Goal: Task Accomplishment & Management: Manage account settings

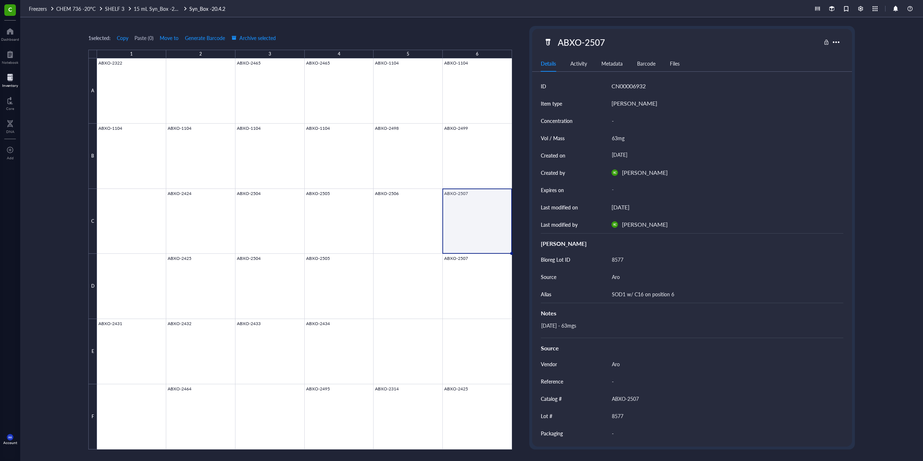
click at [12, 76] on div at bounding box center [10, 78] width 16 height 12
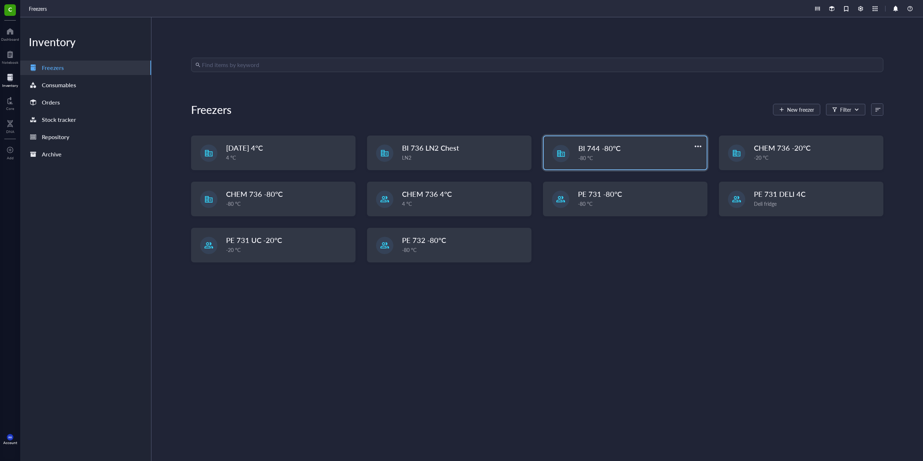
click at [338, 166] on div "BI 744 -80°C -80 °C" at bounding box center [625, 152] width 163 height 33
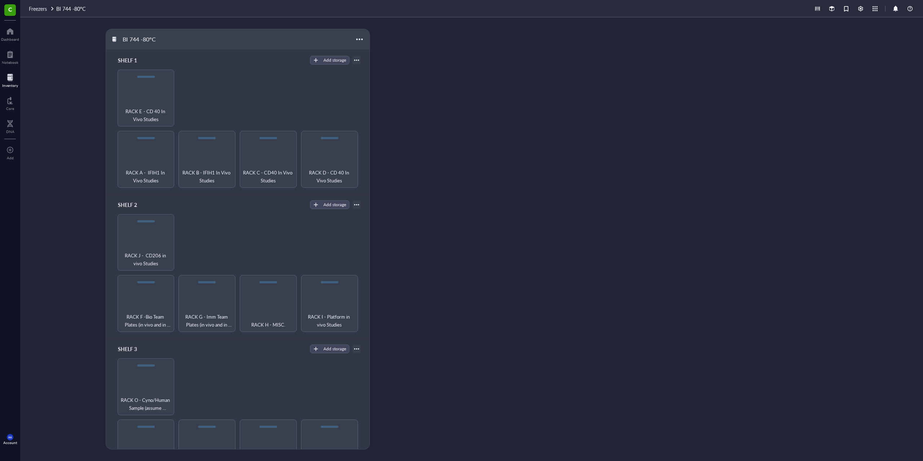
click at [338, 41] on div "BI 744 -80°C SHELF 1 Add storage RACK A - IFIH1 In Vivo Studies RACK B - IFIH1 …" at bounding box center [471, 239] width 903 height 444
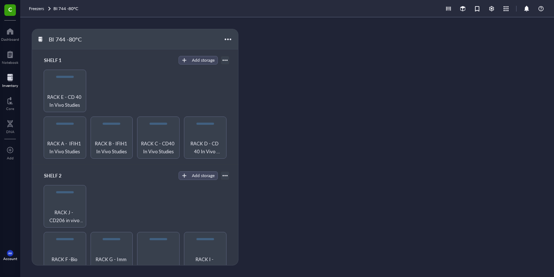
click at [338, 120] on div "BI 744 -80°C SHELF 1 Add storage RACK A - IFIH1 In Vivo Studies RACK B - IFIH1 …" at bounding box center [287, 147] width 534 height 260
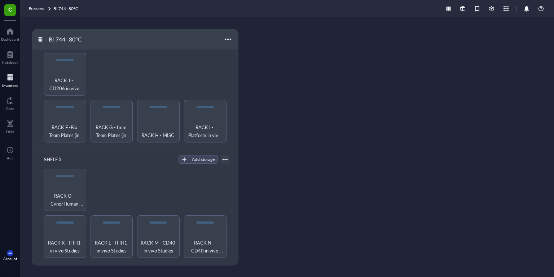
scroll to position [201, 0]
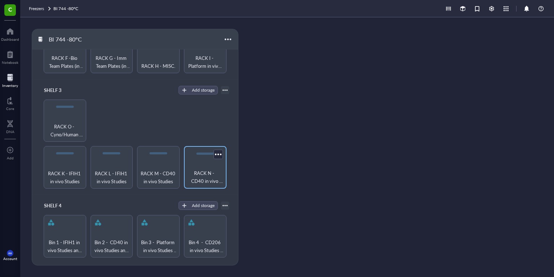
click at [200, 157] on div "RACK N - CD40 in vivo Studies" at bounding box center [205, 167] width 43 height 43
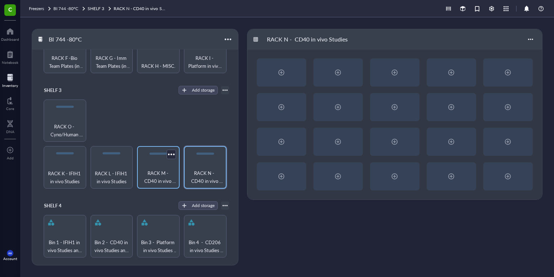
click at [166, 169] on div "RACK M - CD40 in vivo Studies" at bounding box center [158, 167] width 43 height 43
click at [305, 79] on div at bounding box center [281, 72] width 49 height 27
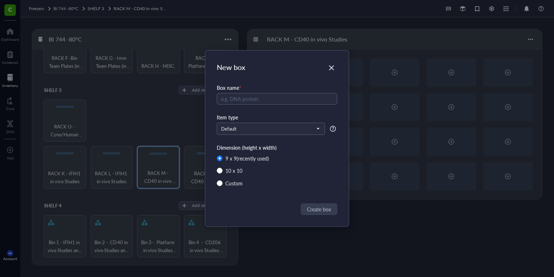
click at [309, 119] on div "Item type" at bounding box center [277, 117] width 120 height 8
click at [291, 131] on span "Default" at bounding box center [270, 129] width 98 height 6
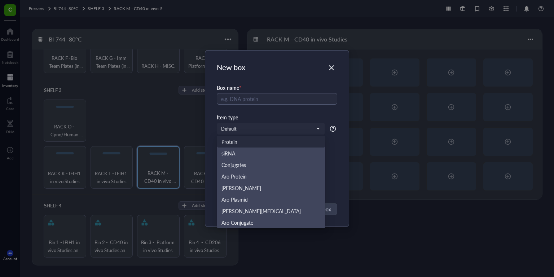
click at [338, 63] on div "New box Box name * Item type Default Protein siRNA Conjugates Aro Protein Aro O…" at bounding box center [277, 138] width 144 height 176
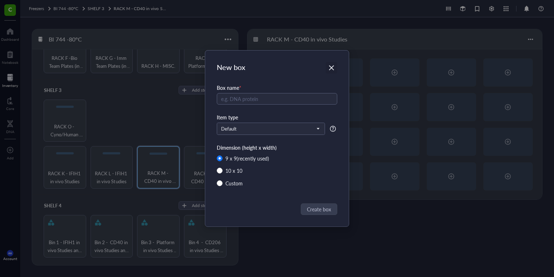
click at [333, 69] on icon "Close" at bounding box center [331, 68] width 7 height 7
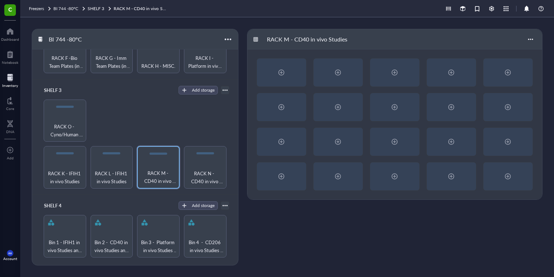
click at [14, 82] on div at bounding box center [10, 78] width 16 height 12
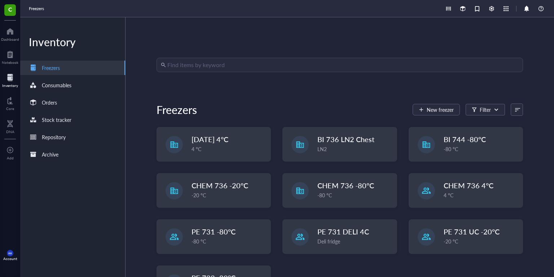
click at [198, 66] on input "search" at bounding box center [342, 65] width 351 height 14
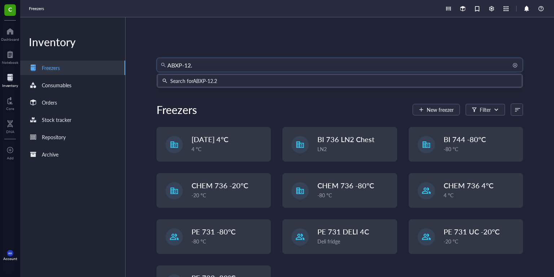
type input "ABXP-12.3"
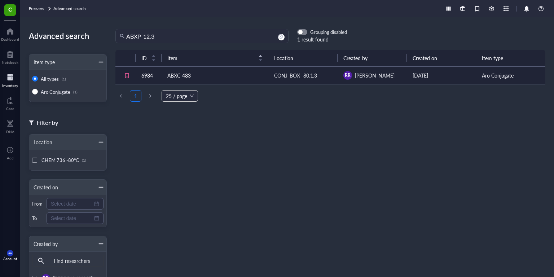
click at [223, 78] on td "ABXC-483" at bounding box center [215, 75] width 107 height 17
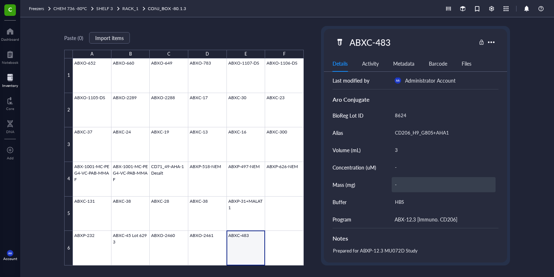
scroll to position [187, 0]
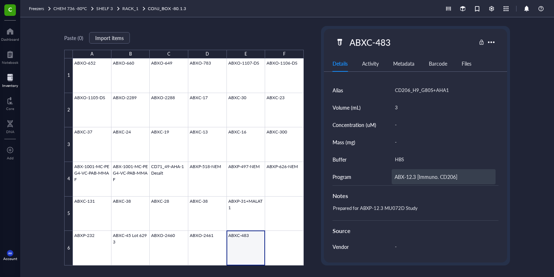
click at [338, 172] on div "ABX-12.3 [Immuno. CD206]" at bounding box center [444, 176] width 104 height 15
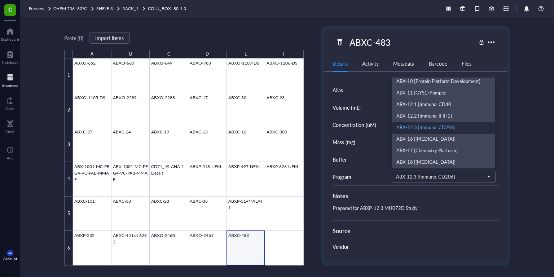
drag, startPoint x: 538, startPoint y: 145, endPoint x: 528, endPoint y: 144, distance: 9.4
click at [338, 145] on div "Paste ( 0 ) Import items A B C D E F 1 2 3 4 5 6 ABXO-652 ABXO-660 ABXO-649 ABX…" at bounding box center [287, 147] width 534 height 260
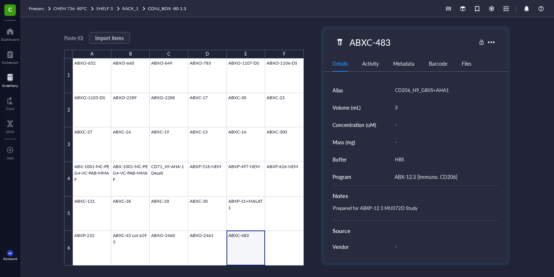
click at [31, 83] on div "Paste ( 0 ) Import items A B C D E F 1 2 3 4 5 6 ABXO-652 ABXO-660 ABXO-649 ABX…" at bounding box center [287, 147] width 534 height 260
click at [6, 84] on div "Inventory" at bounding box center [10, 85] width 16 height 4
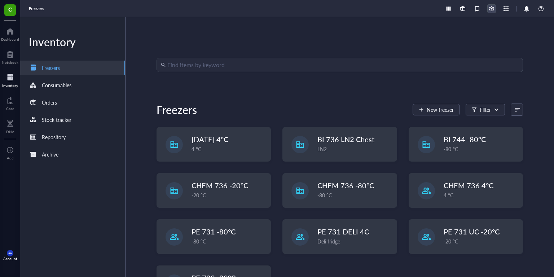
click at [338, 6] on div at bounding box center [492, 9] width 8 height 8
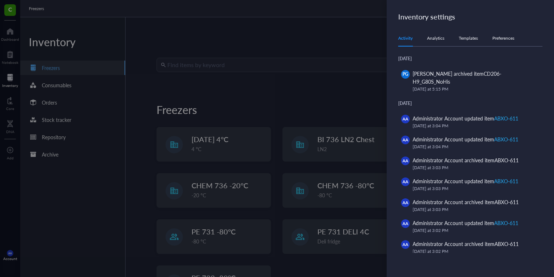
click at [338, 35] on div "Templates" at bounding box center [468, 38] width 19 height 7
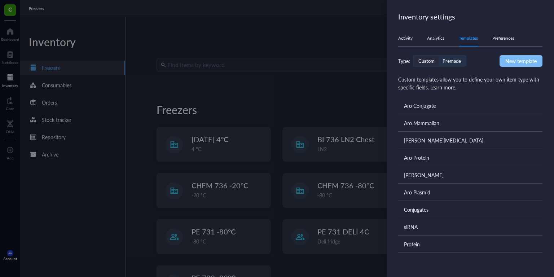
click at [338, 61] on span "New template" at bounding box center [520, 61] width 31 height 8
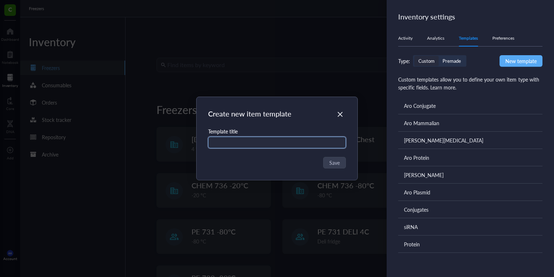
click at [278, 140] on input "text" at bounding box center [277, 143] width 138 height 12
type input "S"
type input "A"
type input "a"
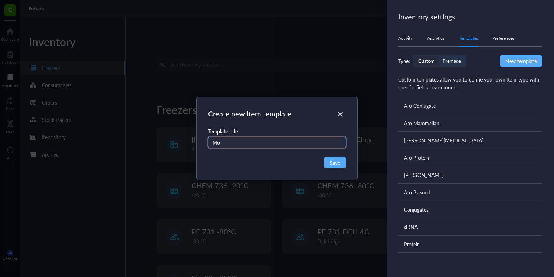
type input "M"
click at [289, 145] on input "Aro Murine Tis" at bounding box center [277, 143] width 138 height 12
type input "A"
type input "M"
click at [321, 144] on input "ar" at bounding box center [277, 143] width 138 height 12
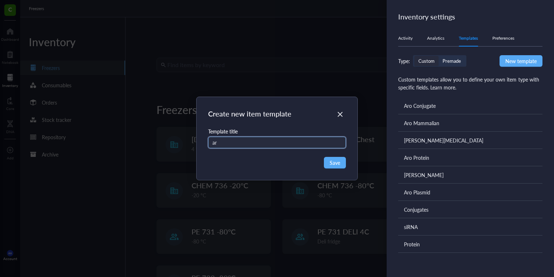
type input "a"
type input "Aro Tissue"
click at [330, 162] on span "Save" at bounding box center [335, 163] width 10 height 8
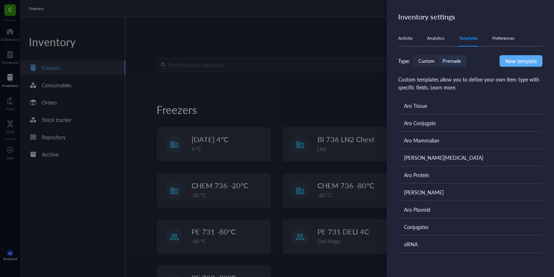
click at [338, 111] on div "Aro Tissue" at bounding box center [470, 105] width 144 height 17
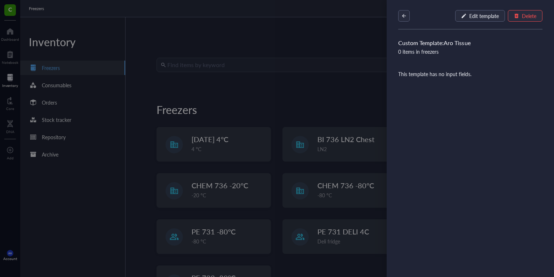
click at [338, 22] on div "Edit template Delete" at bounding box center [470, 14] width 167 height 29
click at [338, 19] on span "Edit template" at bounding box center [484, 16] width 30 height 6
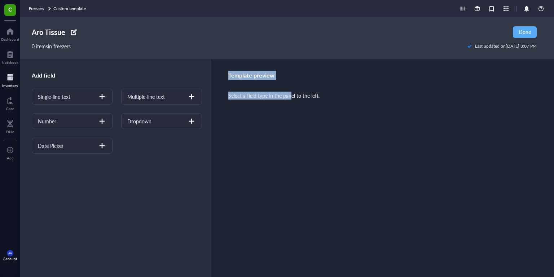
drag, startPoint x: 155, startPoint y: 121, endPoint x: 292, endPoint y: 114, distance: 136.5
click at [209, 113] on div "Add field Single-line text Multiple-line text Number Dropdown Date Picker" at bounding box center [114, 106] width 189 height 94
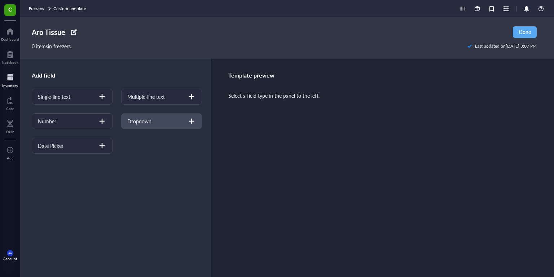
click at [183, 120] on div "Dropdown" at bounding box center [161, 121] width 81 height 16
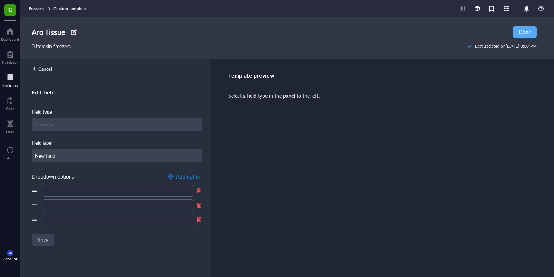
click at [106, 126] on div at bounding box center [117, 124] width 170 height 13
click at [115, 122] on div at bounding box center [117, 124] width 170 height 13
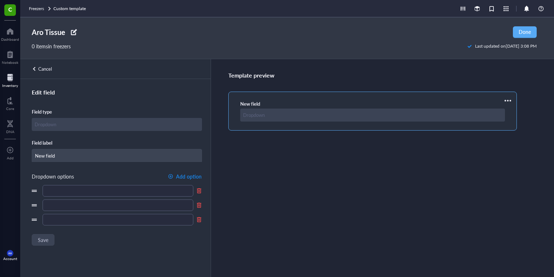
click at [84, 153] on input "New field" at bounding box center [117, 155] width 170 height 13
type input "Species"
click at [85, 194] on input "text" at bounding box center [118, 191] width 151 height 12
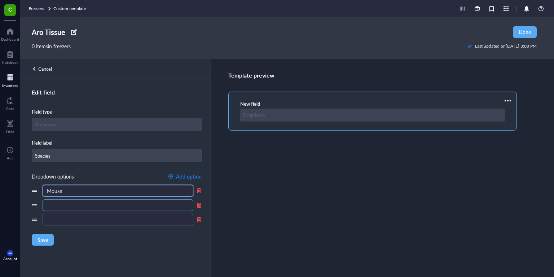
type input "Mouse"
click at [81, 201] on input "text" at bounding box center [118, 205] width 151 height 12
type input "Cyno"
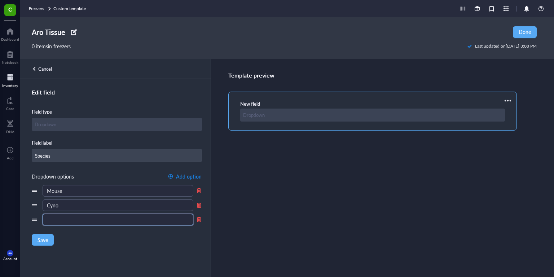
click at [54, 201] on input "text" at bounding box center [118, 220] width 151 height 12
type input "Human"
click at [173, 175] on div "button" at bounding box center [170, 176] width 5 height 5
click at [126, 201] on input "Human" at bounding box center [118, 220] width 151 height 12
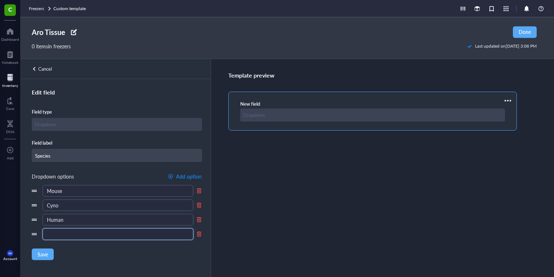
click at [119, 201] on input "text" at bounding box center [118, 234] width 151 height 12
type input "Rat"
click at [172, 177] on div "button" at bounding box center [170, 176] width 5 height 5
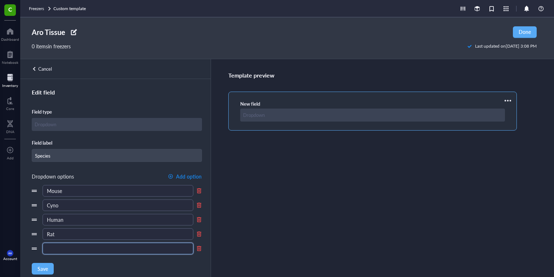
click at [119, 201] on input "text" at bounding box center [118, 249] width 151 height 12
type input "Rabbit"
click at [57, 201] on div "Edit field Field type Field label Species Dropdown options Add option Mouse Cyn…" at bounding box center [114, 191] width 189 height 206
click at [47, 201] on button "Save" at bounding box center [43, 269] width 22 height 12
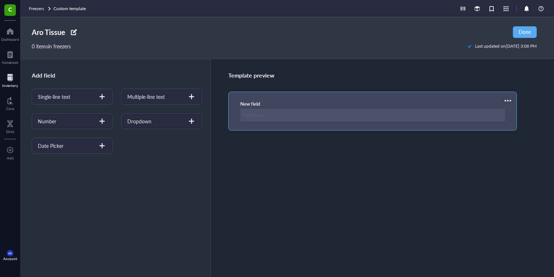
click at [258, 120] on div at bounding box center [372, 115] width 265 height 13
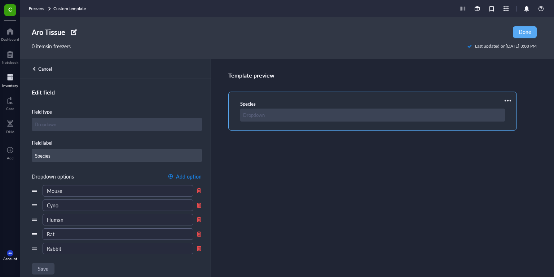
click at [251, 119] on div at bounding box center [372, 115] width 265 height 13
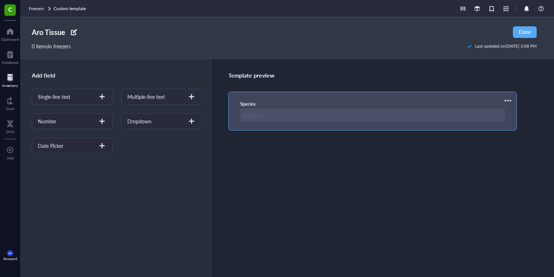
click at [251, 119] on div at bounding box center [372, 115] width 265 height 13
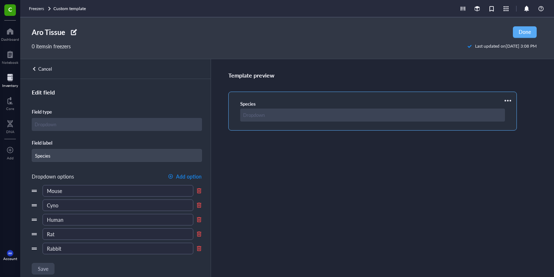
click at [251, 176] on div "Template preview Species" at bounding box center [382, 168] width 343 height 218
click at [43, 201] on div "Edit field Field type Field label Species Dropdown options Add option Mouse Cyn…" at bounding box center [114, 191] width 189 height 206
click at [97, 99] on div "Edit field Field type Field label Species Dropdown options Add option Mouse Cyn…" at bounding box center [114, 191] width 189 height 206
click at [45, 72] on div "Cancel" at bounding box center [45, 69] width 14 height 6
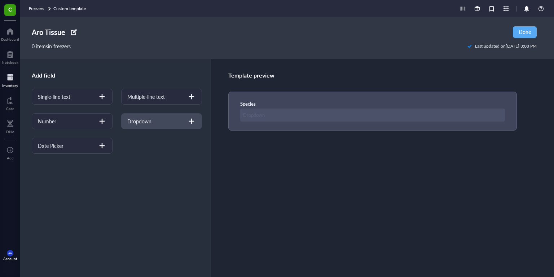
click at [149, 127] on div "Dropdown" at bounding box center [161, 121] width 81 height 16
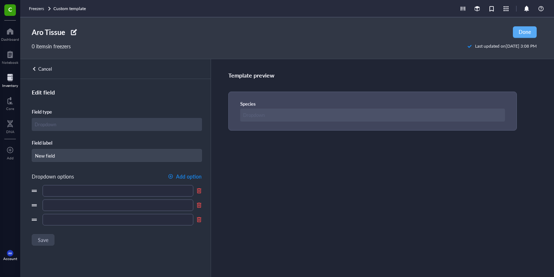
click at [43, 71] on div "Cancel" at bounding box center [45, 69] width 14 height 6
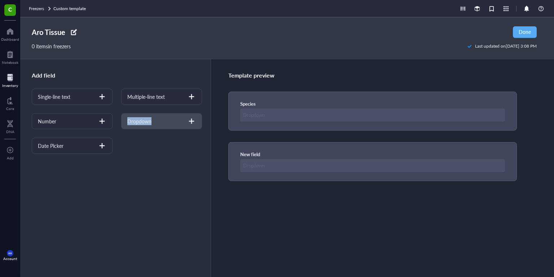
drag, startPoint x: 84, startPoint y: 101, endPoint x: 131, endPoint y: 124, distance: 52.3
click at [131, 124] on div "Single-line text Multiple-line text Number Dropdown Date Picker" at bounding box center [117, 121] width 170 height 65
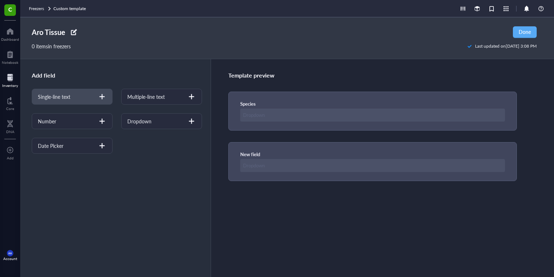
click at [104, 97] on div at bounding box center [102, 97] width 12 height 12
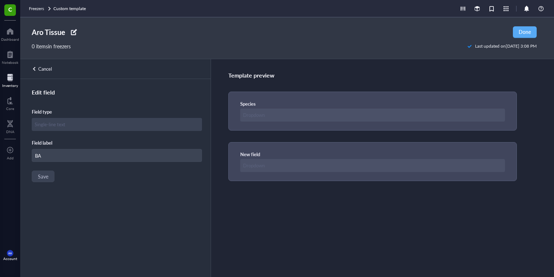
type input "B"
type input "A"
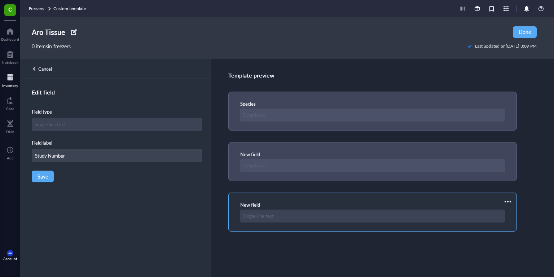
click at [56, 172] on div "Edit field Field type Field label Study Number Save" at bounding box center [114, 191] width 189 height 206
click at [74, 157] on input "Study Number" at bounding box center [117, 155] width 170 height 13
click at [47, 158] on input "Study Number" at bounding box center [117, 155] width 170 height 13
type input "Study_Number"
click at [45, 175] on span "Save" at bounding box center [43, 176] width 10 height 6
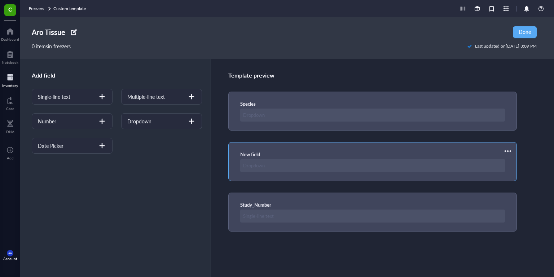
click at [338, 153] on div at bounding box center [508, 151] width 12 height 12
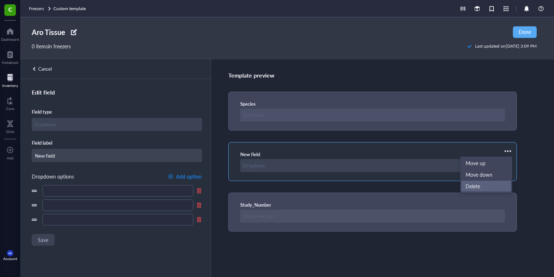
click at [338, 184] on span "Delete" at bounding box center [486, 186] width 41 height 8
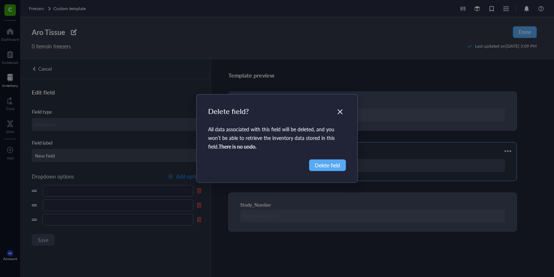
click at [338, 164] on div "Delete field? All data associated with this field will be deleted, and you won’…" at bounding box center [277, 138] width 161 height 88
click at [338, 168] on span "Delete field" at bounding box center [327, 165] width 25 height 8
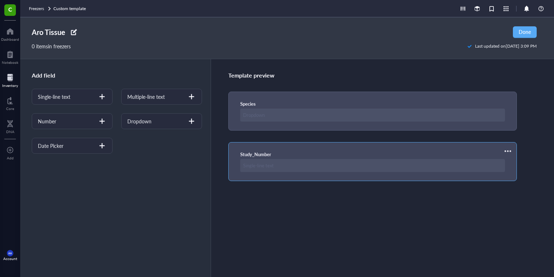
click at [338, 151] on div at bounding box center [508, 151] width 12 height 12
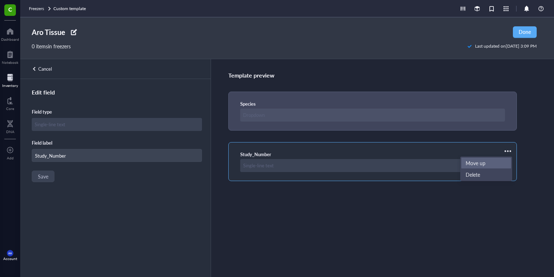
click at [338, 164] on span "Move up" at bounding box center [486, 163] width 41 height 8
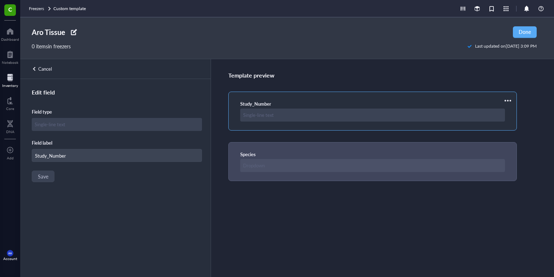
click at [234, 77] on div "Template preview" at bounding box center [382, 75] width 308 height 9
click at [52, 74] on div "Cancel Edit field Field type Field label Study_Number Save" at bounding box center [115, 162] width 190 height 206
click at [48, 71] on div "Cancel" at bounding box center [45, 69] width 14 height 6
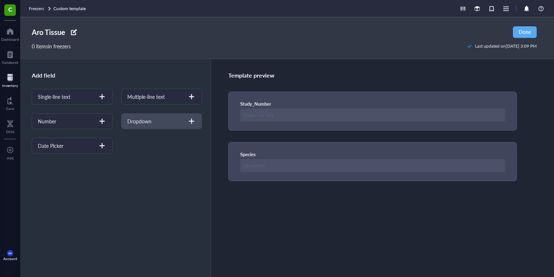
click at [156, 120] on div "Dropdown" at bounding box center [161, 121] width 81 height 16
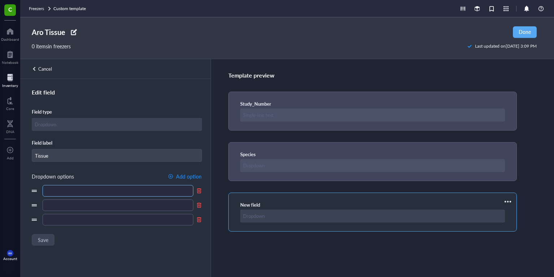
type input "Tissue"
click at [85, 189] on input "text" at bounding box center [118, 191] width 151 height 12
type input "Blood"
click at [80, 201] on input "text" at bounding box center [118, 205] width 151 height 12
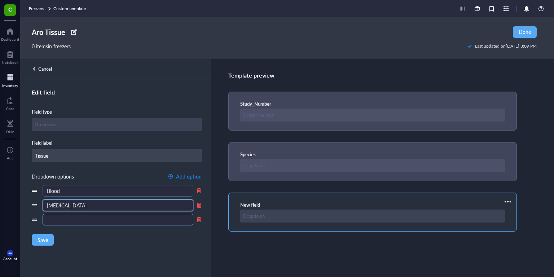
type input "[MEDICAL_DATA]"
click at [70, 201] on input "text" at bounding box center [118, 220] width 151 height 12
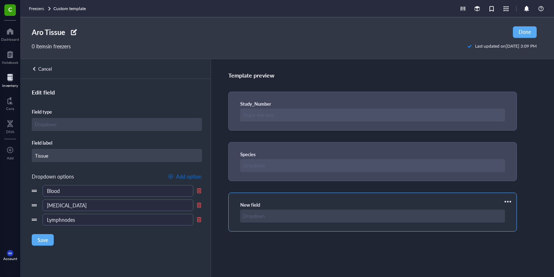
click at [176, 177] on button "Add option" at bounding box center [185, 177] width 34 height 12
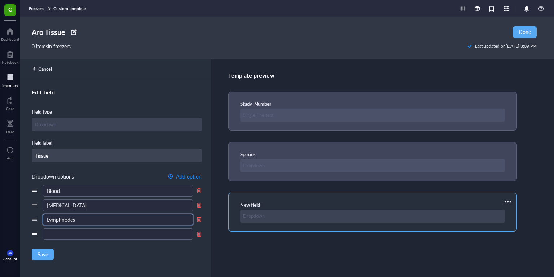
click at [62, 201] on input "Lymphnodes" at bounding box center [118, 220] width 151 height 12
type input "Lymph Nodes"
click at [50, 201] on input "text" at bounding box center [118, 234] width 151 height 12
type input "Muscle"
click at [173, 177] on div "button" at bounding box center [170, 176] width 5 height 5
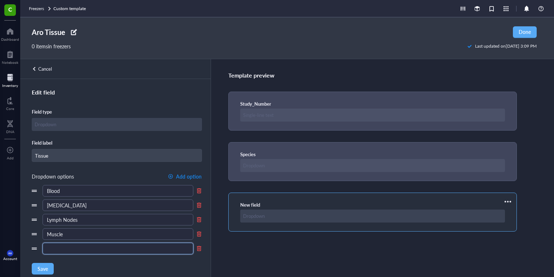
click at [102, 201] on input "text" at bounding box center [118, 249] width 151 height 12
type input "Liver"
click at [172, 180] on button "Add option" at bounding box center [185, 177] width 34 height 12
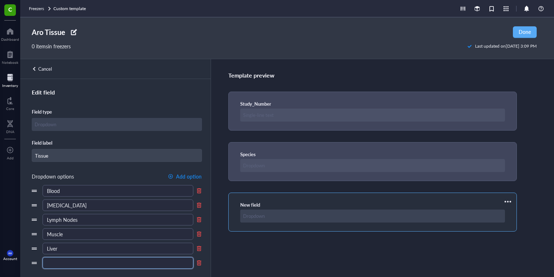
click at [99, 201] on input "text" at bounding box center [118, 263] width 151 height 12
type input "Adipose"
click at [179, 177] on span "Add option" at bounding box center [189, 176] width 26 height 6
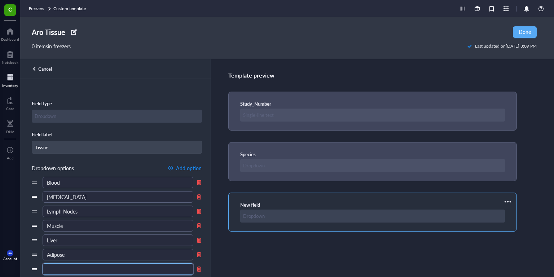
click at [71, 201] on input "text" at bounding box center [118, 269] width 151 height 12
type input "L"
type input "Kidney"
click at [181, 168] on span "Add option" at bounding box center [189, 168] width 26 height 6
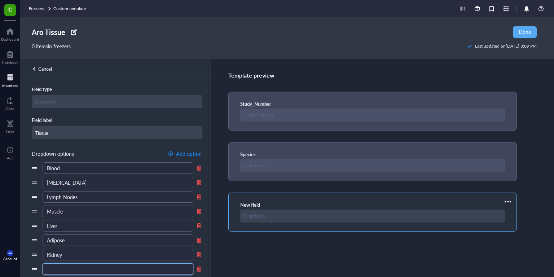
click at [97, 201] on input "text" at bounding box center [118, 269] width 151 height 12
type input "Pancreas"
click at [192, 158] on button "Add option" at bounding box center [185, 154] width 34 height 12
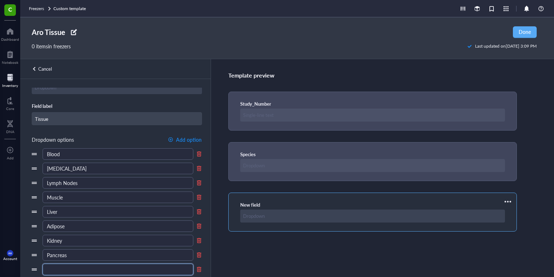
click at [84, 201] on input "text" at bounding box center [118, 270] width 151 height 12
type input "Brain"
click at [194, 138] on span "Add option" at bounding box center [189, 140] width 26 height 6
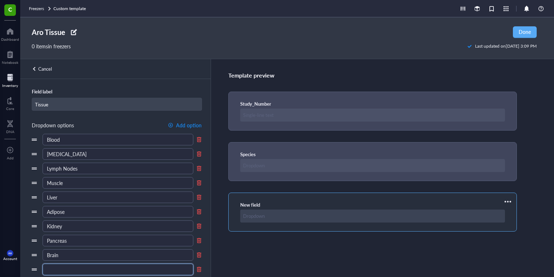
click at [104, 201] on input "text" at bounding box center [118, 270] width 151 height 12
type input "s"
type input "C"
type input "Peripheral Nervous System"
click at [194, 124] on span "Add option" at bounding box center [189, 125] width 26 height 6
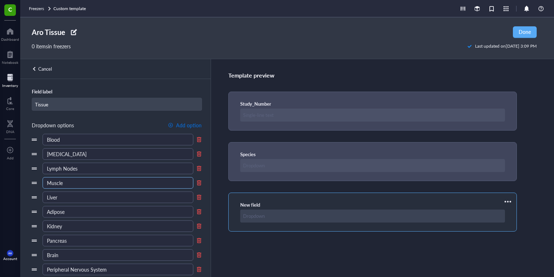
scroll to position [66, 0]
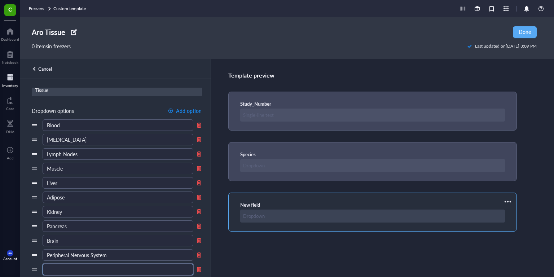
click at [75, 201] on input "text" at bounding box center [118, 270] width 151 height 12
type input "Colon"
click at [186, 107] on button "Add option" at bounding box center [185, 111] width 34 height 12
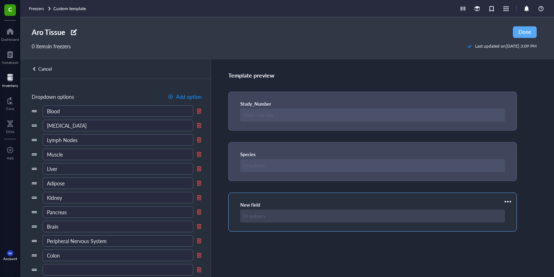
click at [81, 201] on div "Edit field Field type Field label Tissue Dropdown options Add option Blood [MED…" at bounding box center [114, 191] width 189 height 206
click at [80, 201] on input "text" at bounding box center [118, 270] width 151 height 12
type input "Small [MEDICAL_DATA]"
click at [192, 97] on span "Add option" at bounding box center [189, 97] width 26 height 6
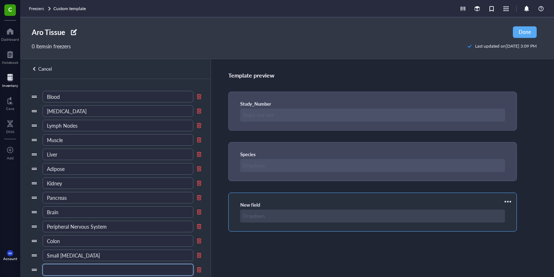
click at [76, 201] on input "text" at bounding box center [118, 270] width 151 height 12
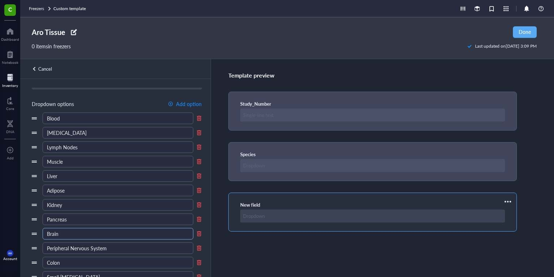
scroll to position [73, 0]
type input "Heart"
click at [98, 164] on input "Muscle" at bounding box center [118, 161] width 151 height 12
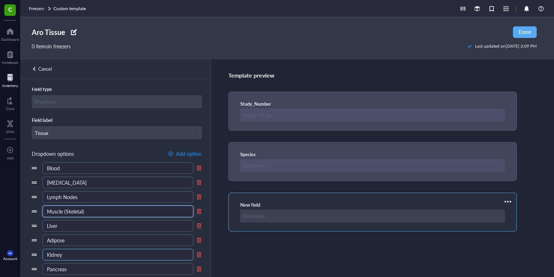
scroll to position [0, 0]
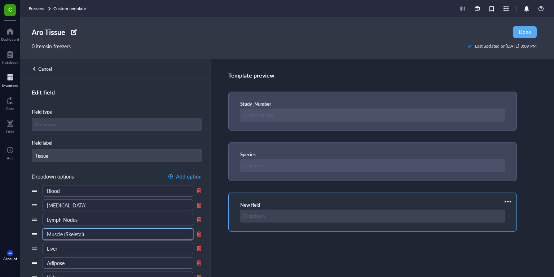
type input "Muscle (Skeletal)"
click at [177, 174] on button "Add option" at bounding box center [185, 177] width 34 height 12
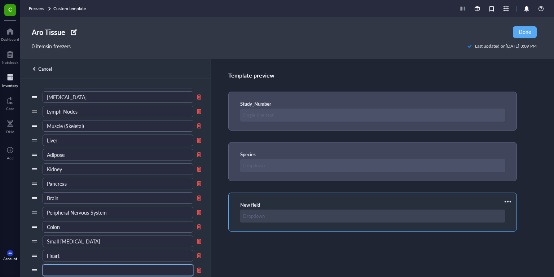
click at [90, 201] on input "text" at bounding box center [118, 270] width 151 height 12
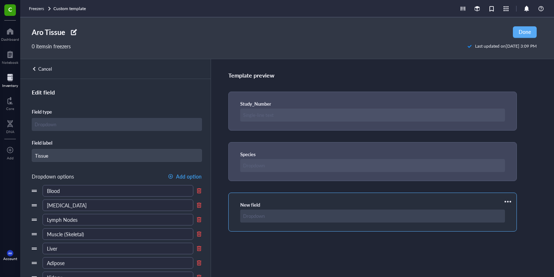
type input "Skin"
click at [188, 176] on span "Add option" at bounding box center [189, 176] width 26 height 6
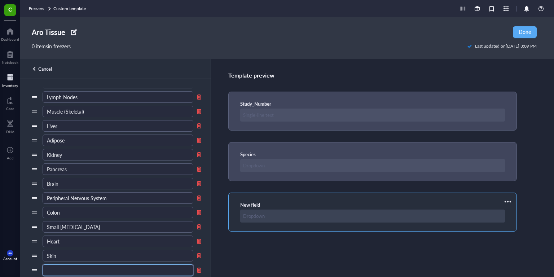
click at [100, 201] on input "text" at bounding box center [118, 270] width 151 height 12
type input "N"
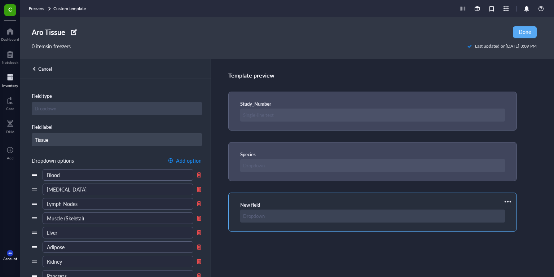
scroll to position [0, 0]
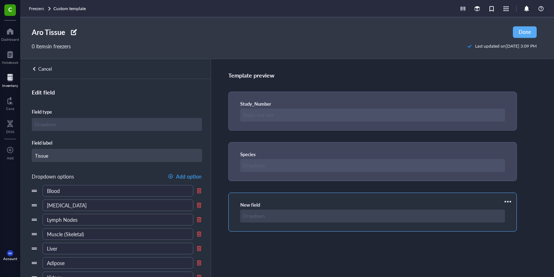
type input "Bone Marrow"
click at [184, 173] on span "Add option" at bounding box center [189, 176] width 26 height 6
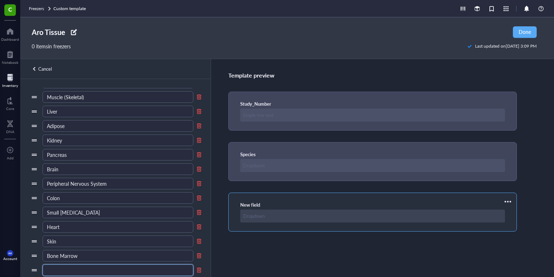
click at [102, 201] on input "text" at bounding box center [118, 270] width 151 height 12
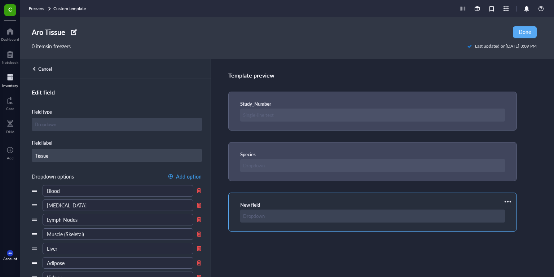
type input "Serum"
click at [172, 179] on div "button" at bounding box center [170, 176] width 5 height 5
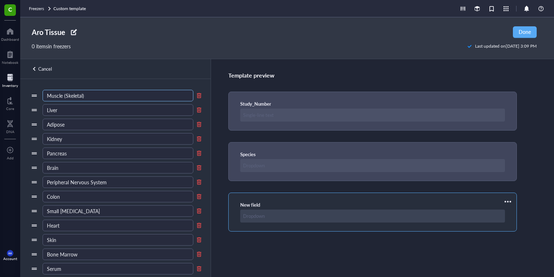
scroll to position [151, 0]
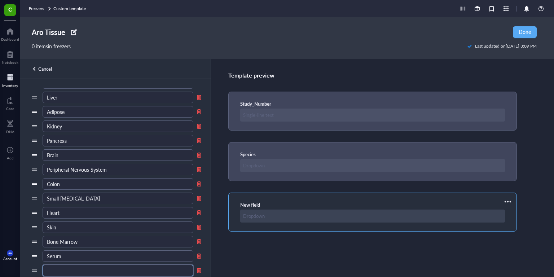
click at [80, 201] on input "text" at bounding box center [118, 271] width 151 height 12
type input "O"
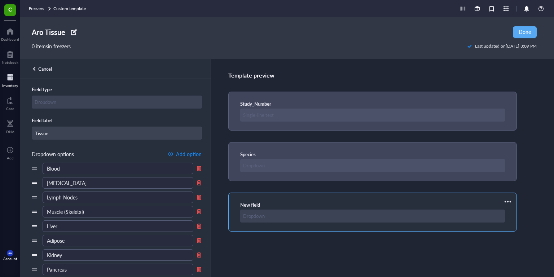
scroll to position [15, 0]
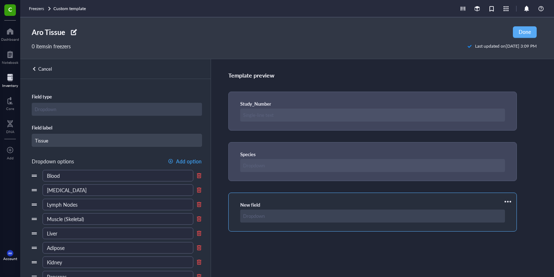
type input "Plasma"
click at [181, 159] on span "Add option" at bounding box center [189, 161] width 26 height 6
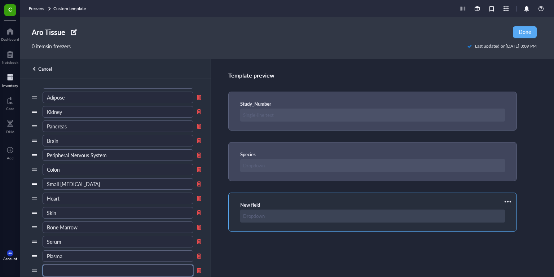
click at [85, 201] on input "text" at bounding box center [118, 271] width 151 height 12
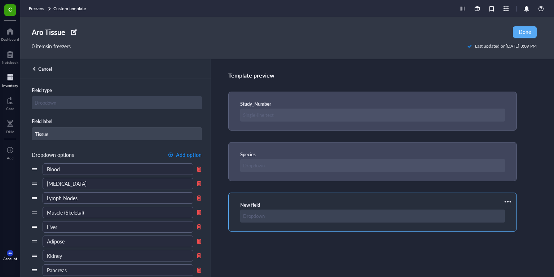
scroll to position [0, 0]
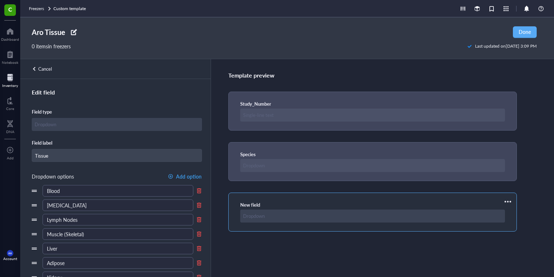
type input "[MEDICAL_DATA]"
click at [182, 174] on span "Add option" at bounding box center [189, 176] width 26 height 6
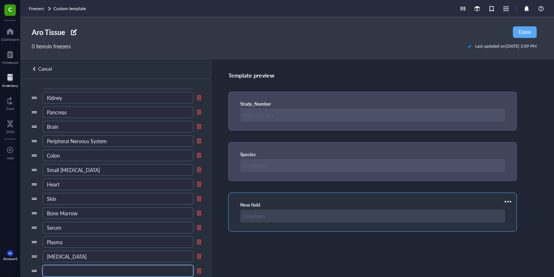
click at [81, 201] on input "text" at bounding box center [118, 271] width 151 height 12
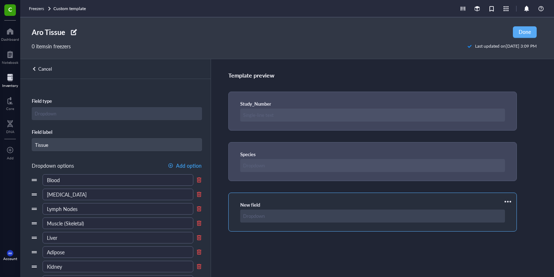
scroll to position [8, 0]
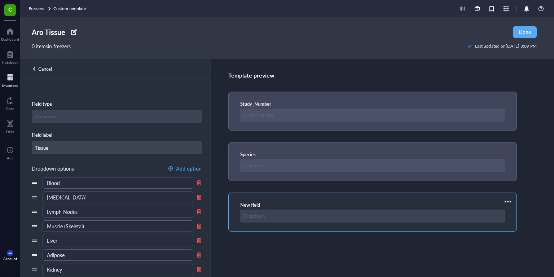
type input "Glands"
click at [182, 168] on span "Add option" at bounding box center [189, 169] width 26 height 6
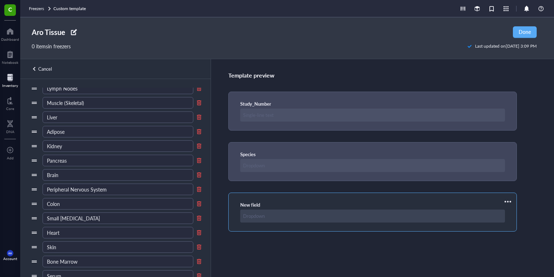
scroll to position [194, 0]
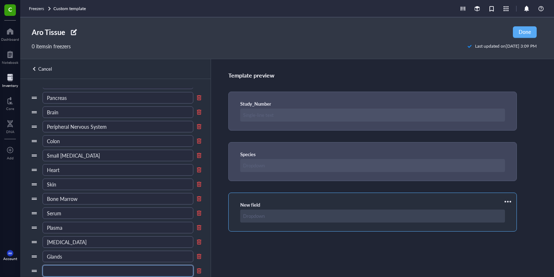
click at [101, 201] on input "text" at bounding box center [118, 271] width 151 height 12
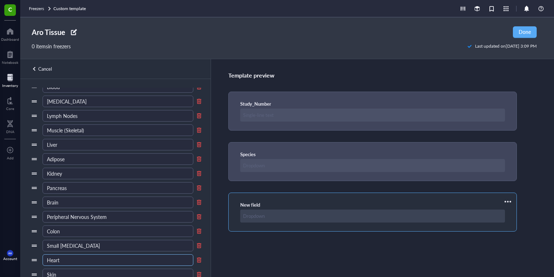
scroll to position [0, 0]
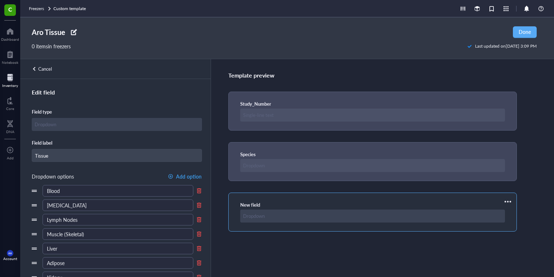
type input "Lungs"
click at [174, 173] on button "Add option" at bounding box center [185, 177] width 34 height 12
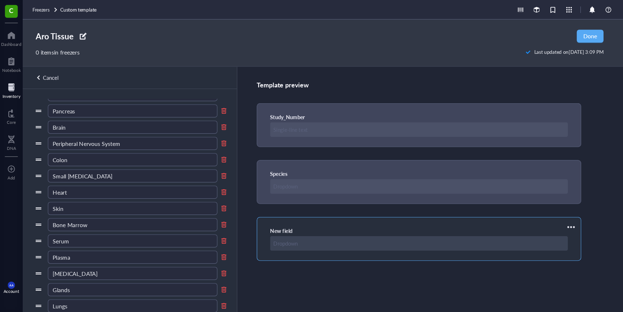
scroll to position [208, 0]
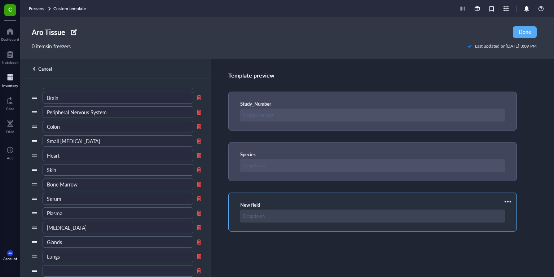
click at [91, 201] on div "Blood [MEDICAL_DATA] Lymph Nodes Muscle (Skeletal) Liver Adipose Kidney Pancrea…" at bounding box center [117, 127] width 170 height 300
click at [83, 201] on input "text" at bounding box center [118, 271] width 151 height 12
type input "Other (see field below)"
click at [338, 166] on div "Template preview Study_Number Species New field" at bounding box center [382, 168] width 343 height 218
click at [338, 66] on div "Template preview Study_Number Species New field" at bounding box center [382, 168] width 343 height 218
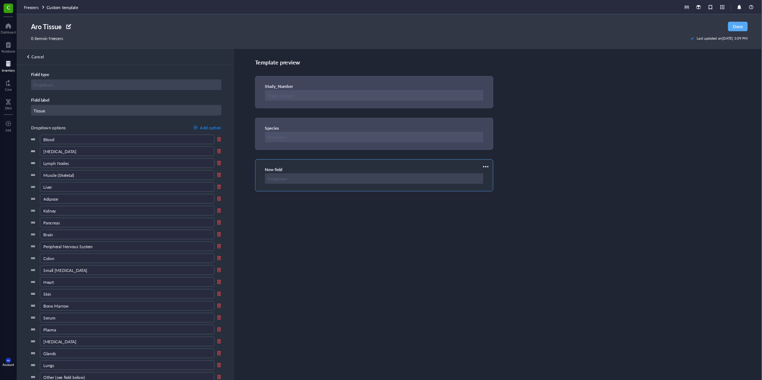
scroll to position [0, 0]
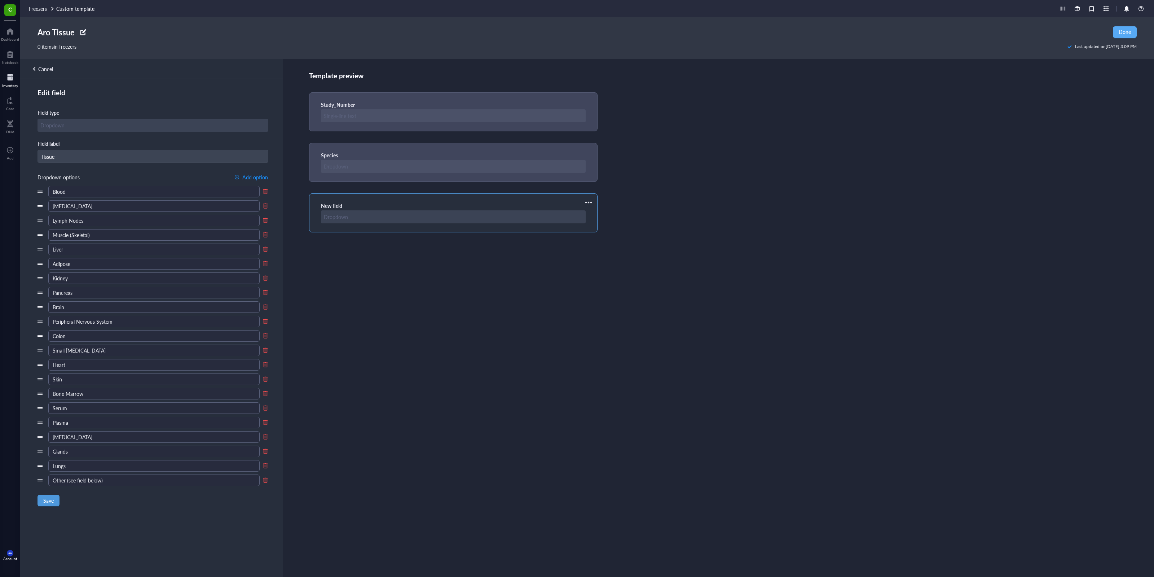
click at [55, 201] on button "Save" at bounding box center [49, 500] width 22 height 12
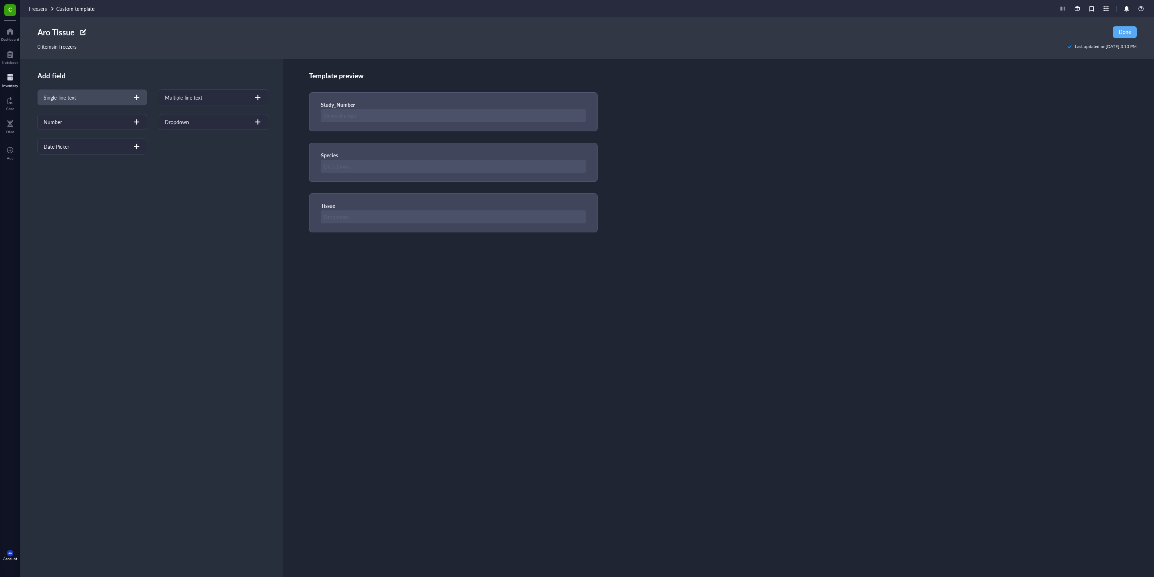
drag, startPoint x: 97, startPoint y: 98, endPoint x: 133, endPoint y: 102, distance: 36.3
click at [133, 102] on div "Single-line text" at bounding box center [93, 97] width 110 height 16
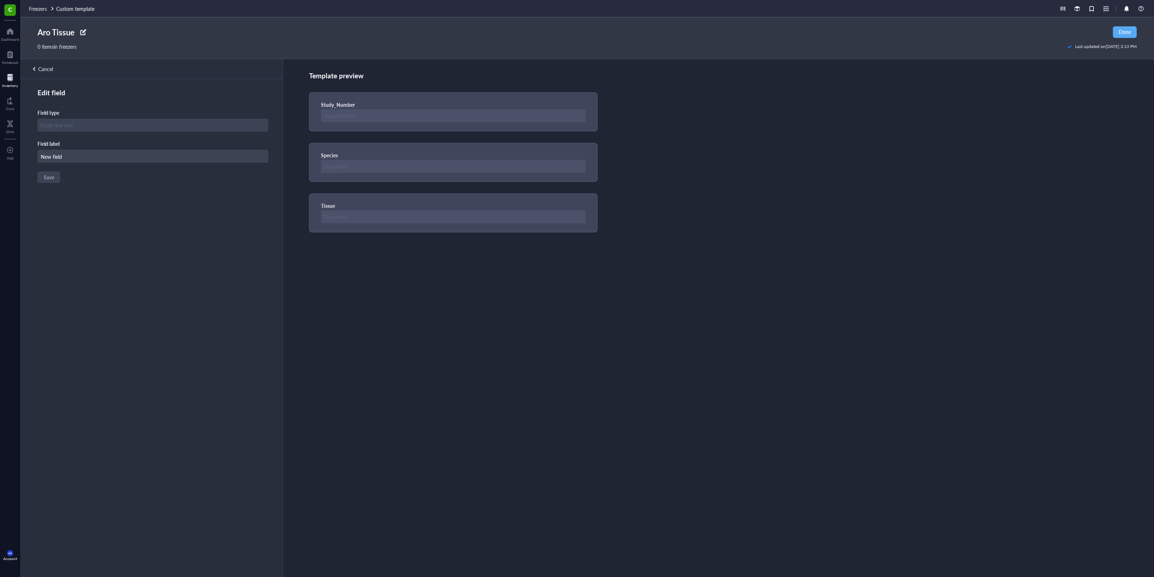
click at [132, 101] on div "Edit field Field type Field label New field Save" at bounding box center [150, 341] width 261 height 506
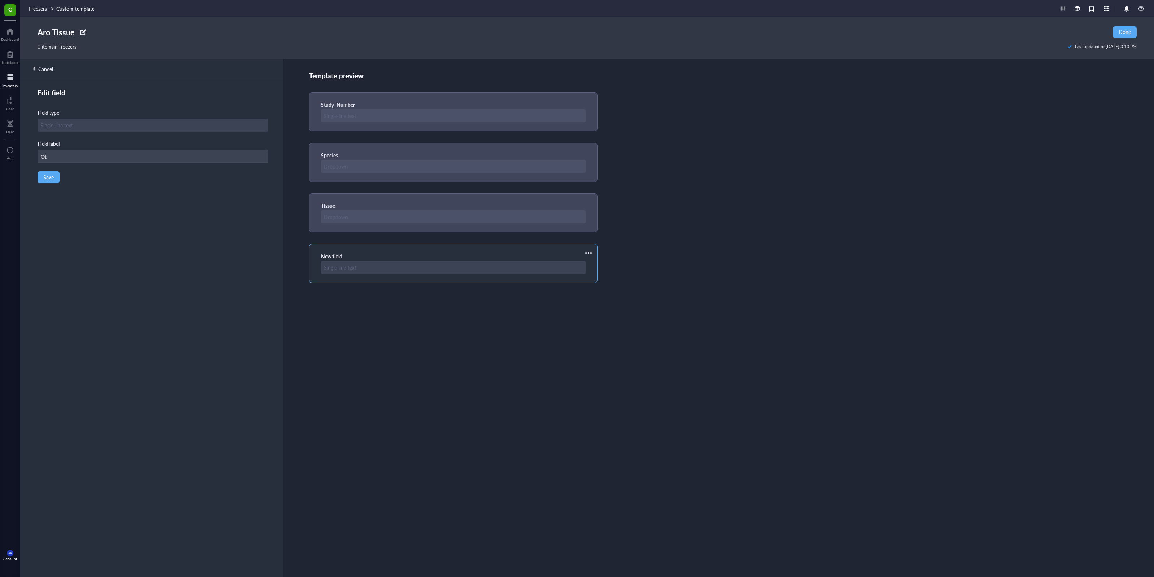
type input "O"
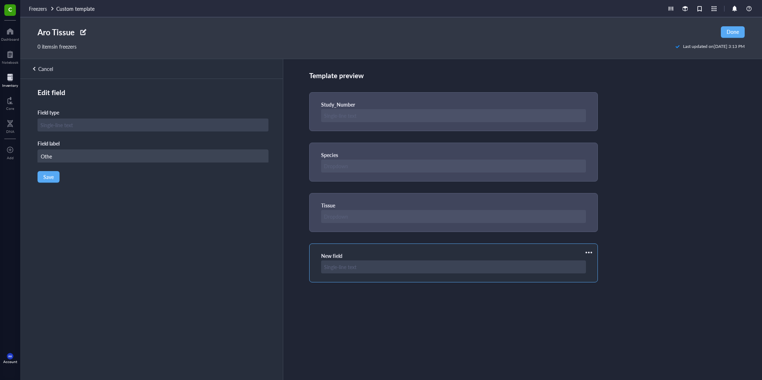
click at [174, 160] on input "Othe" at bounding box center [153, 156] width 230 height 13
type input "Other Tissue Specifiy Here"
click at [54, 177] on button "Save" at bounding box center [49, 177] width 22 height 12
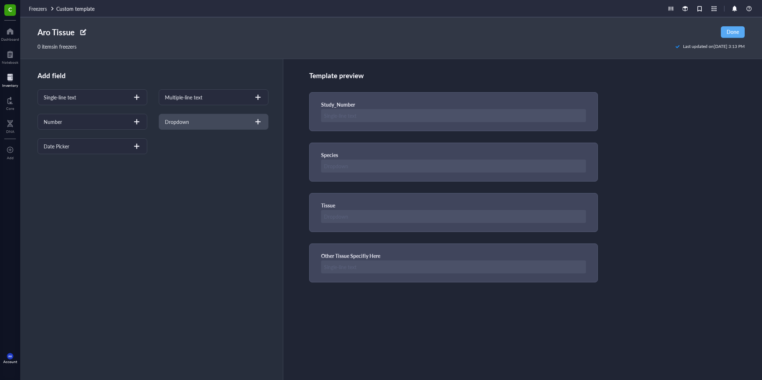
click at [173, 126] on div "Dropdown" at bounding box center [214, 122] width 110 height 16
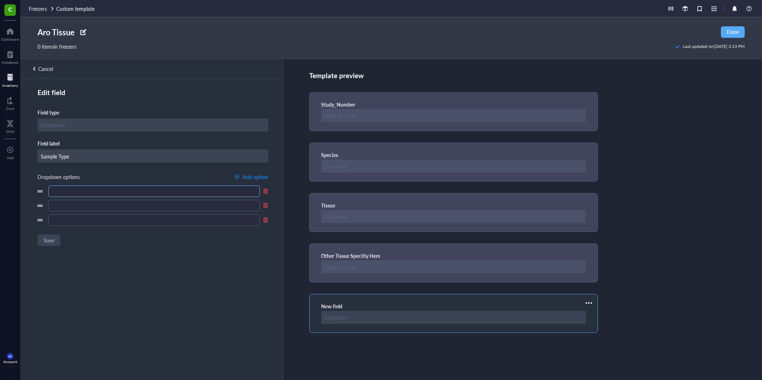
type input "Sample Type"
click at [127, 193] on input "text" at bounding box center [153, 192] width 211 height 12
type input "Tissue"
click at [120, 201] on input "text" at bounding box center [153, 206] width 211 height 12
type input "Isolated Cells"
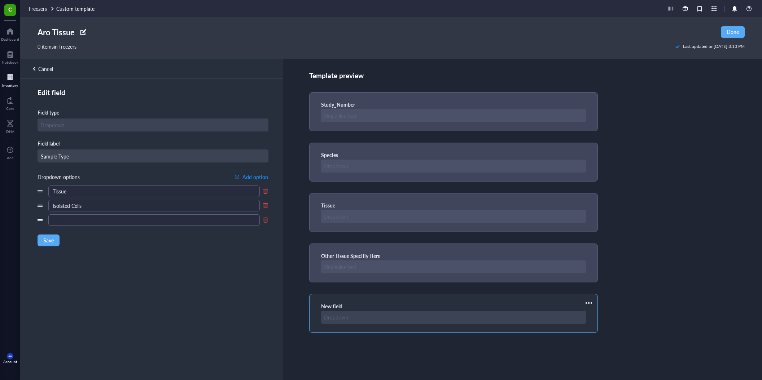
click at [83, 33] on div at bounding box center [84, 32] width 12 height 12
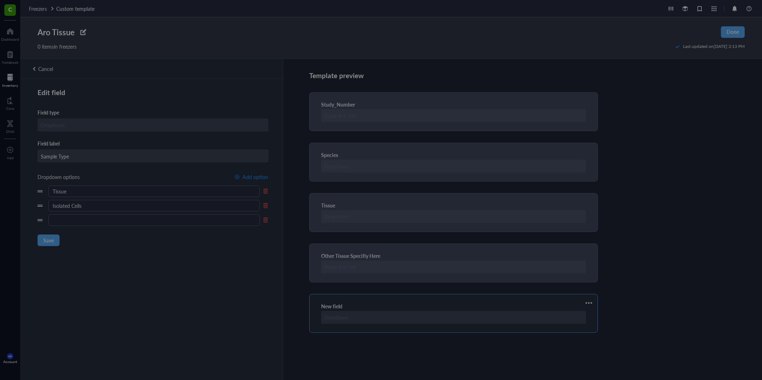
type input "Aro Tissue"
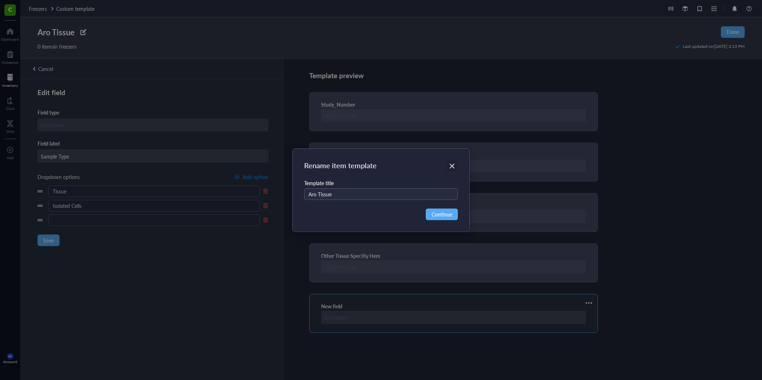
click at [338, 168] on icon "Close" at bounding box center [451, 166] width 5 height 5
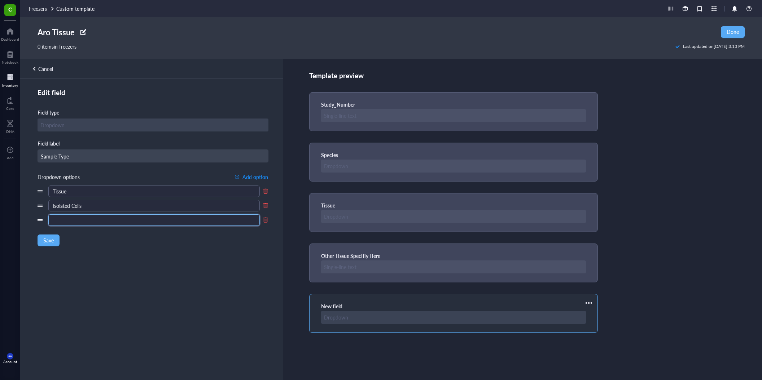
click at [176, 201] on input "text" at bounding box center [153, 221] width 211 height 12
type input "RNA"
click at [248, 180] on span "Add option" at bounding box center [255, 177] width 26 height 6
click at [150, 201] on div "Edit field Field type Field label Sample Type Dropdown options Add option Tissu…" at bounding box center [150, 243] width 261 height 310
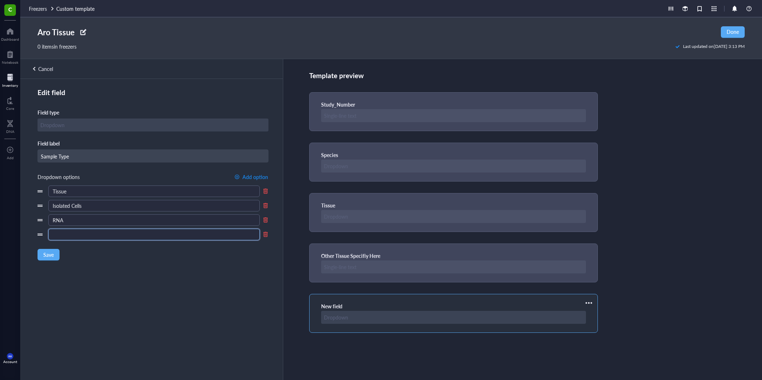
click at [148, 201] on input "text" at bounding box center [153, 235] width 211 height 12
click at [73, 201] on input "Protein Homogenate" at bounding box center [153, 235] width 211 height 12
type input "Homogenate"
click at [85, 201] on input "Homogenate" at bounding box center [153, 235] width 211 height 12
click at [84, 201] on input "Homogenate" at bounding box center [153, 235] width 211 height 12
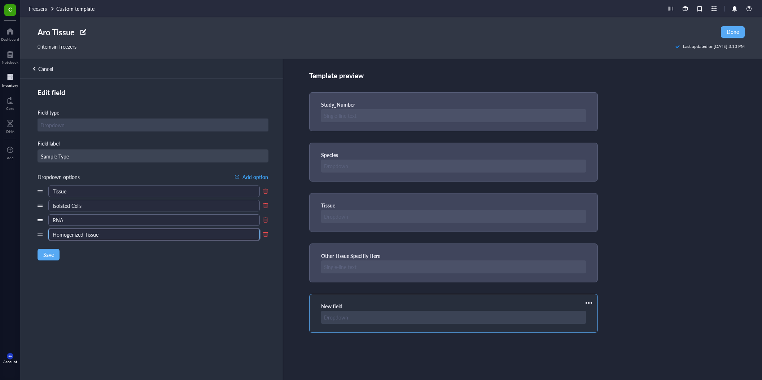
type input "Homogenized Tissue"
click at [252, 180] on span "Add option" at bounding box center [255, 177] width 26 height 6
click at [156, 201] on input "text" at bounding box center [153, 249] width 211 height 12
type input "DNA"
click at [250, 180] on span "Add option" at bounding box center [255, 177] width 26 height 6
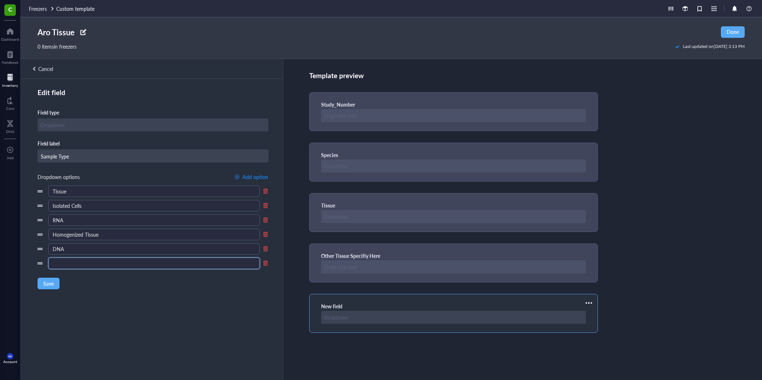
click at [176, 201] on input "text" at bounding box center [153, 264] width 211 height 12
type input "S"
type input "O"
type input "C"
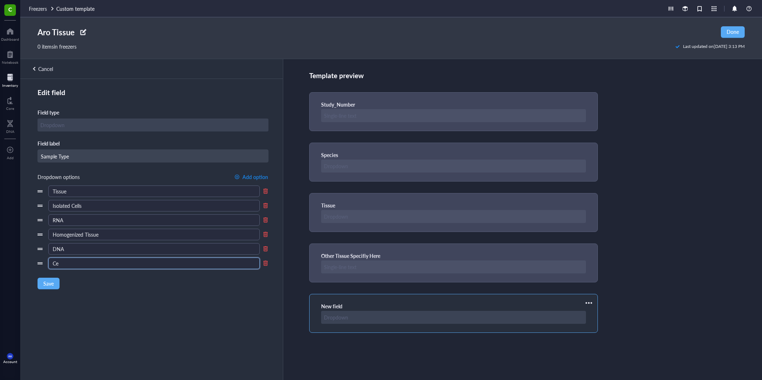
type input "C"
type input "Other (specify below)"
click at [270, 176] on div "Edit field Field type Field label Sample Type Dropdown options Add option Tissu…" at bounding box center [150, 243] width 261 height 310
click at [263, 177] on span "Add option" at bounding box center [255, 177] width 26 height 6
click at [148, 201] on div "Edit field Field type Field label Sample Type Dropdown options Add option Tissu…" at bounding box center [150, 243] width 261 height 310
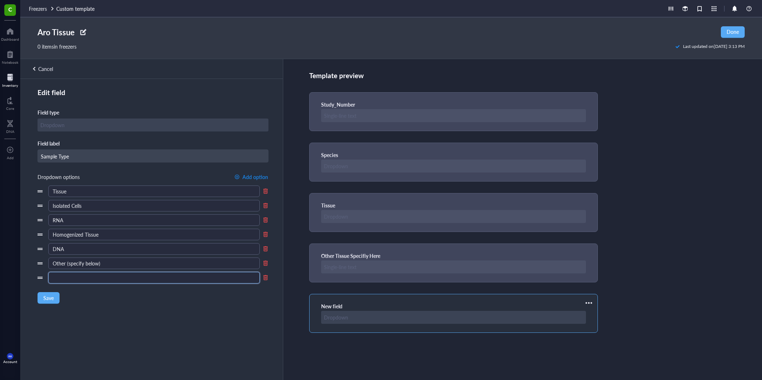
click at [140, 201] on input "text" at bounding box center [153, 278] width 211 height 12
type input "Extracted Protein"
click at [102, 201] on div "Edit field Field type Field label Sample Type Dropdown options Add option Tissu…" at bounding box center [150, 243] width 261 height 310
click at [267, 201] on div at bounding box center [266, 278] width 6 height 6
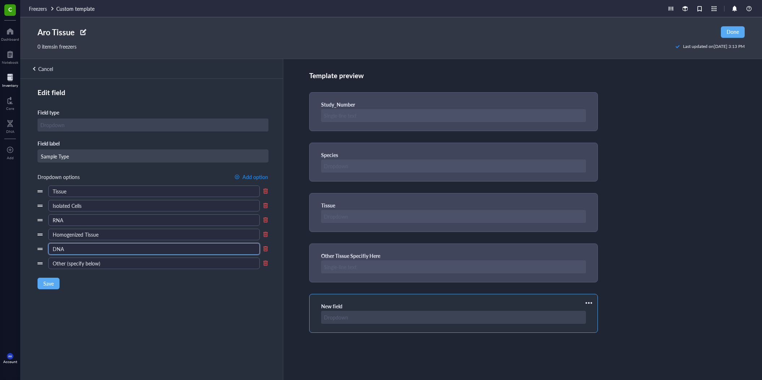
click at [167, 201] on input "DNA" at bounding box center [153, 249] width 211 height 12
click at [156, 201] on input "Homogenized Tissue" at bounding box center [153, 235] width 211 height 12
click at [137, 201] on div "Edit field Field type Field label Sample Type Dropdown options Add option Tissu…" at bounding box center [150, 243] width 261 height 310
click at [47, 201] on div "Edit field Field type Field label Sample Type Dropdown options Add option Tissu…" at bounding box center [150, 243] width 261 height 310
click at [44, 201] on button "Save" at bounding box center [49, 284] width 22 height 12
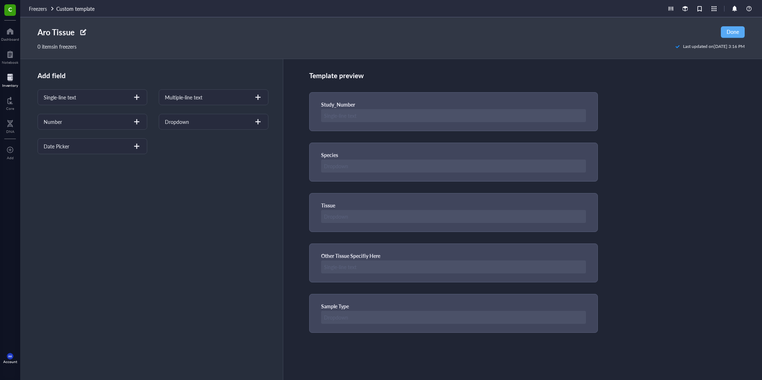
click at [85, 37] on div at bounding box center [84, 32] width 12 height 12
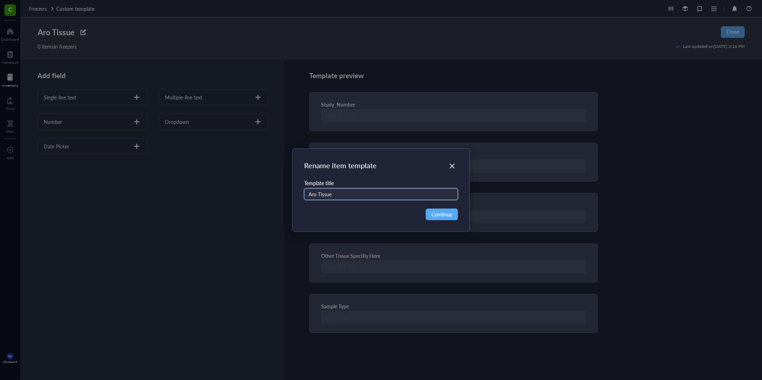
type input "Aro Tissue"
click at [338, 171] on div "Close" at bounding box center [452, 166] width 12 height 12
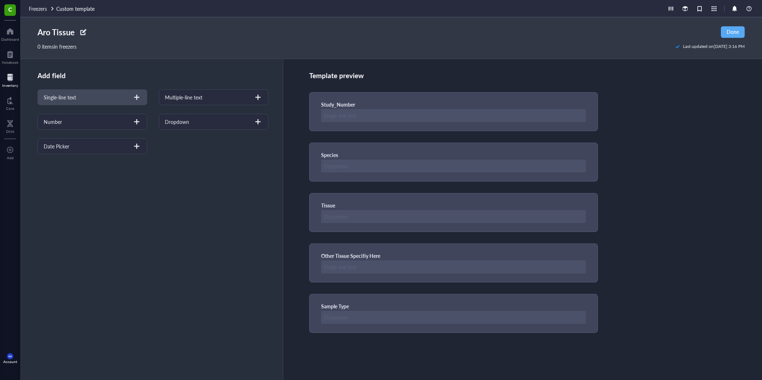
click at [110, 100] on div "Single-line text" at bounding box center [93, 97] width 110 height 16
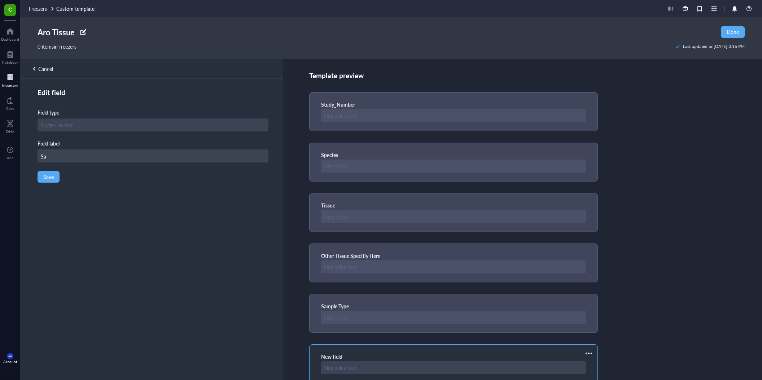
type input "S"
type input "Other Sample Type Specify Here"
click at [54, 184] on div "Edit field Field type Field label Other Sample Type Specify Here Save" at bounding box center [150, 243] width 261 height 310
click at [48, 181] on button "Save" at bounding box center [49, 177] width 22 height 12
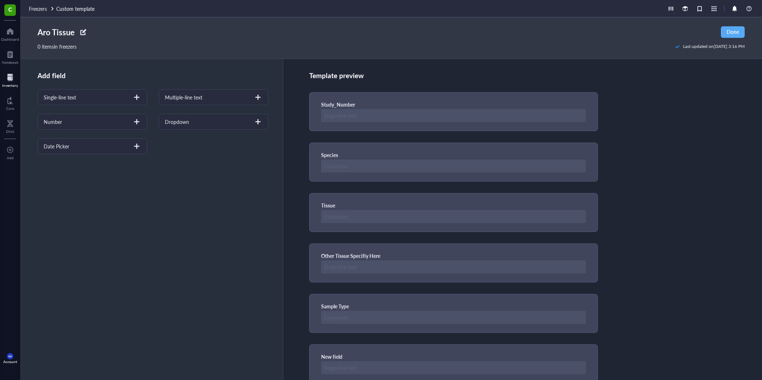
scroll to position [13, 0]
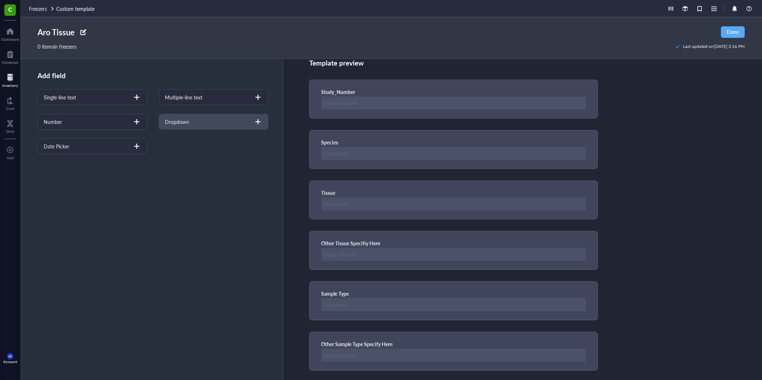
click at [193, 124] on div "Dropdown" at bounding box center [214, 122] width 110 height 16
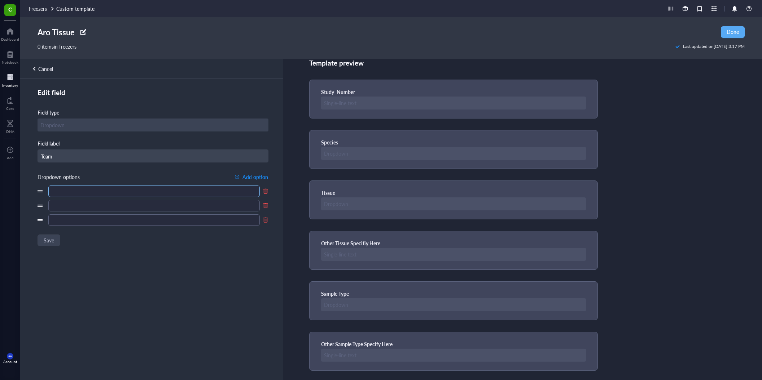
type input "Team"
click at [137, 189] on input "text" at bounding box center [153, 192] width 211 height 12
type input "Biology"
click at [115, 201] on div "Biology" at bounding box center [153, 206] width 231 height 40
click at [112, 201] on input "text" at bounding box center [153, 206] width 211 height 12
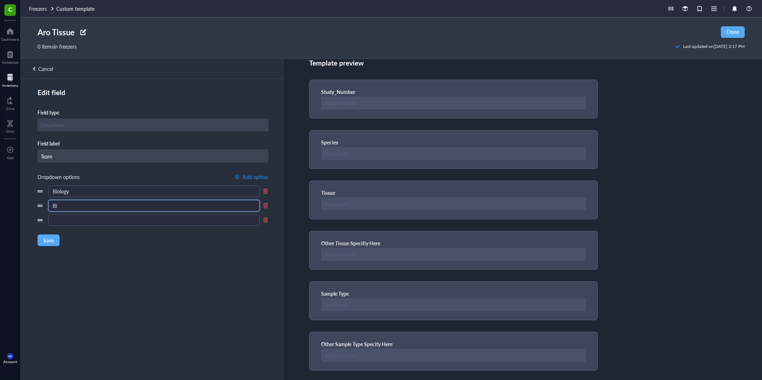
type input "B"
type input "Immunology"
click at [62, 201] on div "Edit field Field type Field label Team Dropdown options Add option Biology Immu…" at bounding box center [150, 243] width 261 height 310
click at [270, 201] on div "Edit field Field type Field label Team Dropdown options Add option Biology Immu…" at bounding box center [150, 243] width 261 height 310
click at [264, 201] on div at bounding box center [153, 221] width 231 height 12
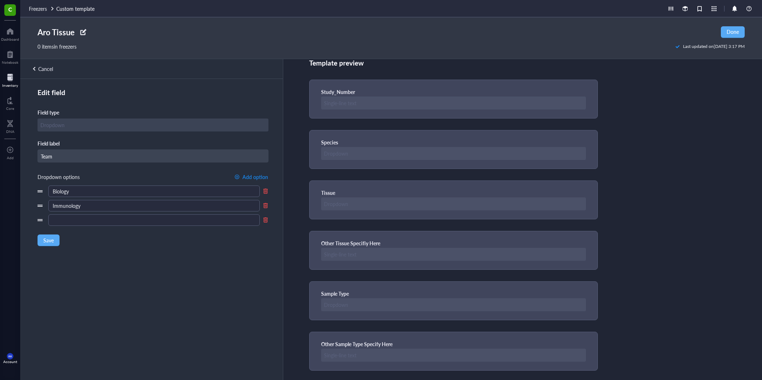
click at [266, 201] on div at bounding box center [266, 220] width 6 height 6
click at [51, 201] on span "Save" at bounding box center [48, 226] width 10 height 6
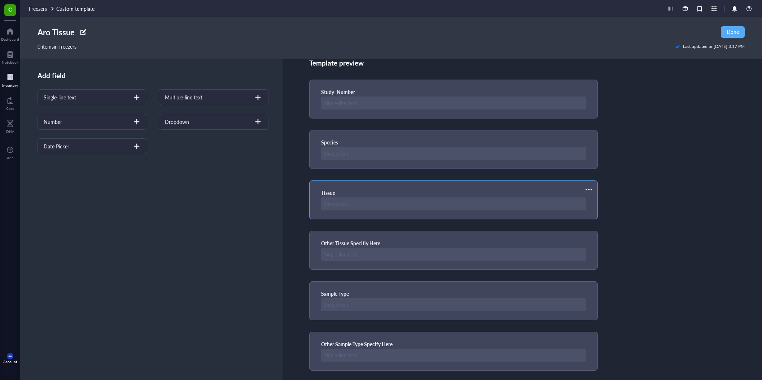
scroll to position [63, 0]
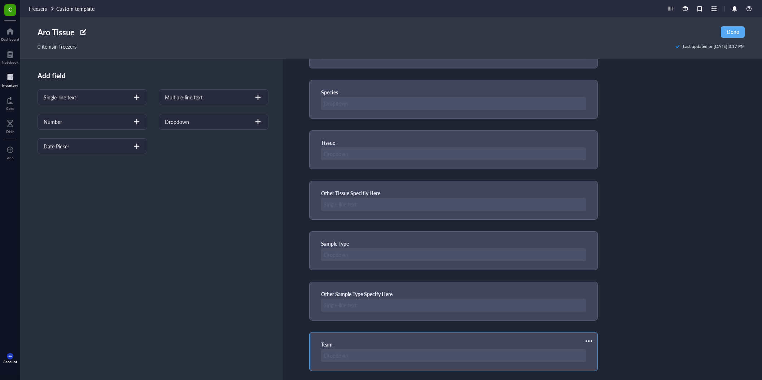
click at [338, 201] on div at bounding box center [453, 355] width 265 height 13
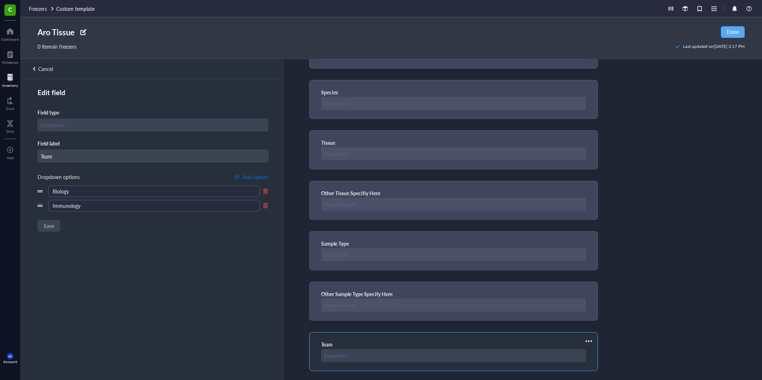
click at [247, 182] on button "Add option" at bounding box center [251, 177] width 34 height 12
click at [195, 201] on input "text" at bounding box center [153, 221] width 211 height 12
type input "Collaboration [Bio+Immuno]"
click at [60, 201] on div "Edit field Field type Field label Team Dropdown options Add option Biology Immu…" at bounding box center [150, 243] width 261 height 310
click at [53, 201] on span "Save" at bounding box center [48, 241] width 10 height 6
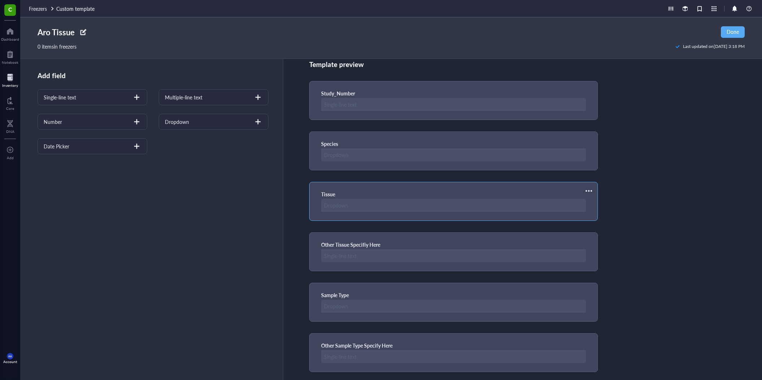
scroll to position [0, 0]
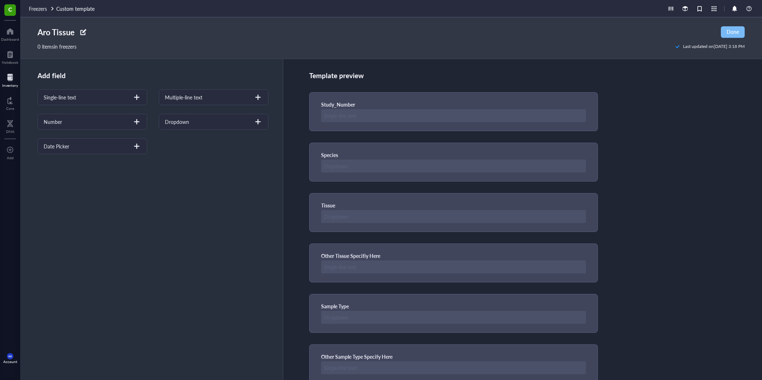
click at [338, 35] on span "Done" at bounding box center [732, 32] width 12 height 6
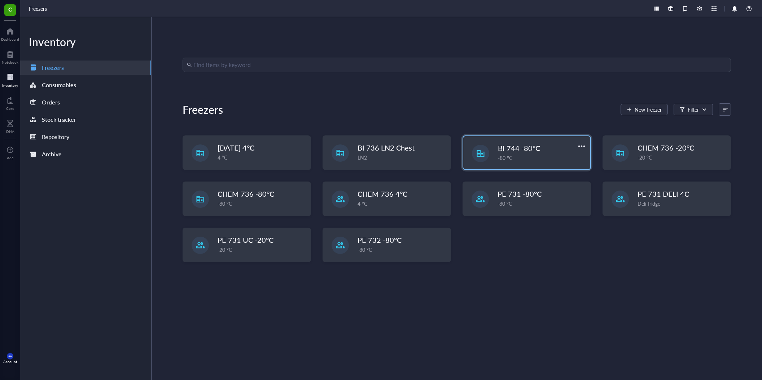
click at [338, 158] on div "-80 °C" at bounding box center [542, 158] width 88 height 8
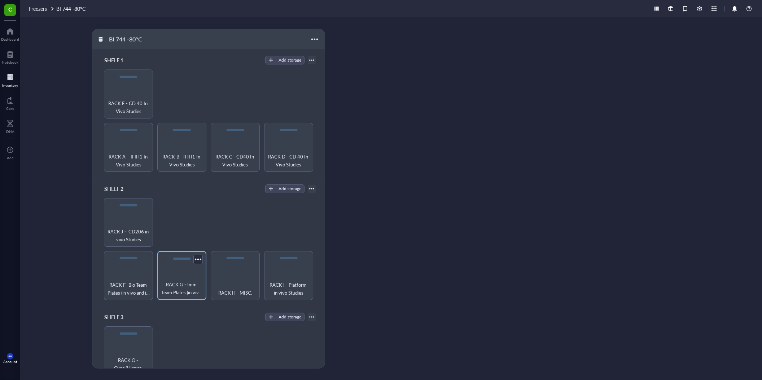
click at [175, 201] on div "RACK G - Imm Team Plates (in vivo and in vitro)" at bounding box center [181, 275] width 49 height 49
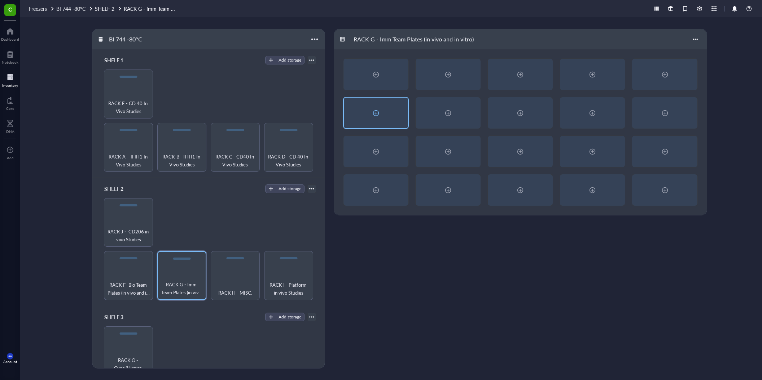
click at [338, 106] on div at bounding box center [376, 113] width 64 height 31
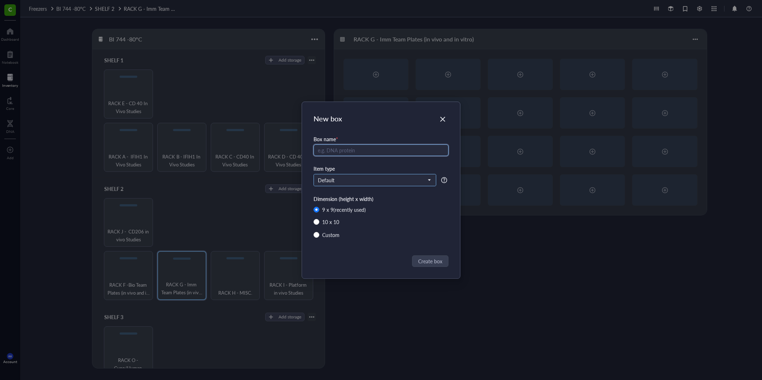
click at [338, 180] on span "Default" at bounding box center [374, 180] width 113 height 6
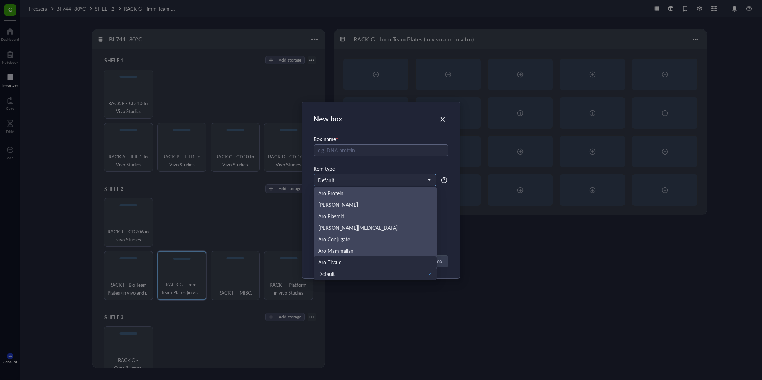
click at [338, 201] on div "Aro Tissue" at bounding box center [375, 263] width 114 height 8
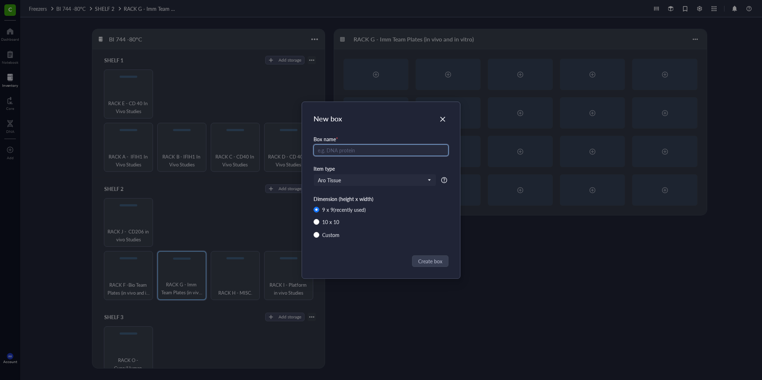
click at [338, 148] on input "text" at bounding box center [380, 151] width 135 height 12
type input "ABXP-12wlng"
click at [330, 201] on div "Custom" at bounding box center [330, 235] width 17 height 8
click at [319, 201] on input "Custom" at bounding box center [316, 235] width 6 height 6
radio input "true"
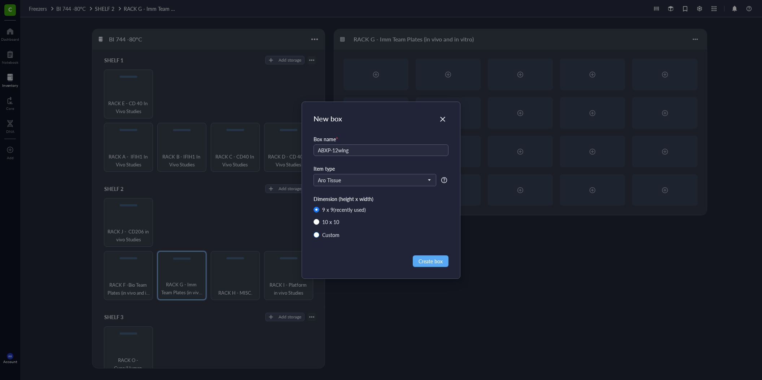
radio input "false"
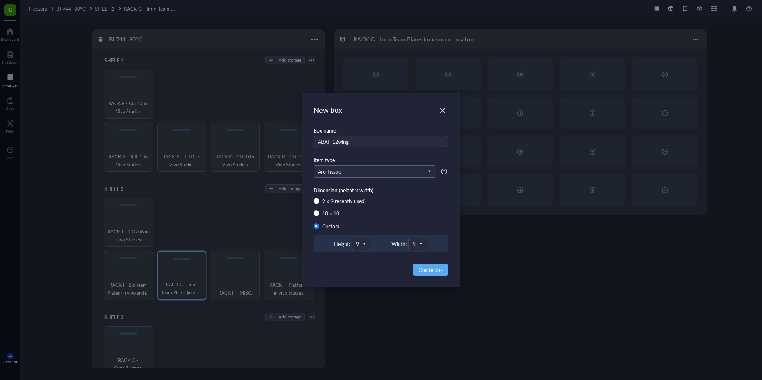
click at [338, 201] on div "9" at bounding box center [361, 244] width 19 height 12
click at [338, 201] on div "1" at bounding box center [361, 259] width 18 height 15
click at [338, 201] on div "Width:" at bounding box center [399, 244] width 16 height 8
click at [338, 201] on span "9" at bounding box center [417, 244] width 9 height 6
click at [338, 201] on div "1" at bounding box center [418, 259] width 18 height 15
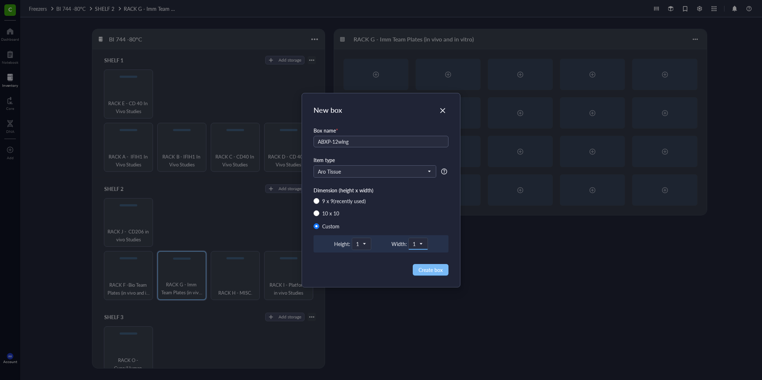
click at [338, 201] on span "Create box" at bounding box center [430, 270] width 24 height 8
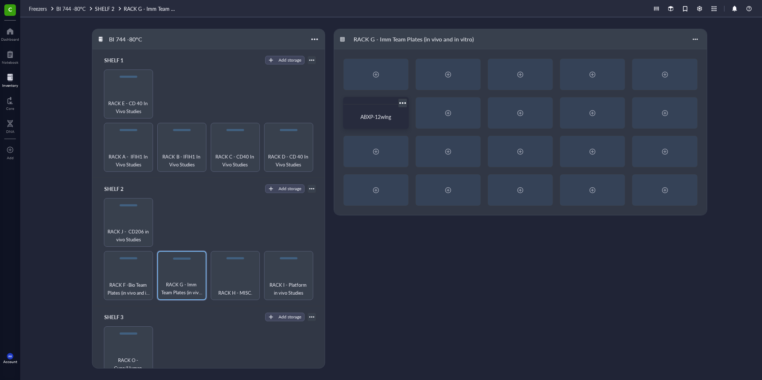
click at [338, 123] on div "ABXP-12wlng" at bounding box center [375, 116] width 59 height 18
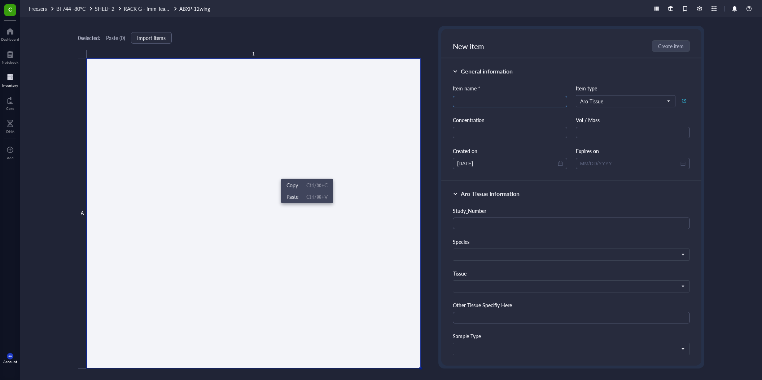
click at [338, 105] on input "search" at bounding box center [510, 101] width 106 height 11
drag, startPoint x: 492, startPoint y: 100, endPoint x: 446, endPoint y: 98, distance: 45.9
click at [338, 98] on input "ABXP-12" at bounding box center [510, 101] width 106 height 11
type input "ABXP-12"
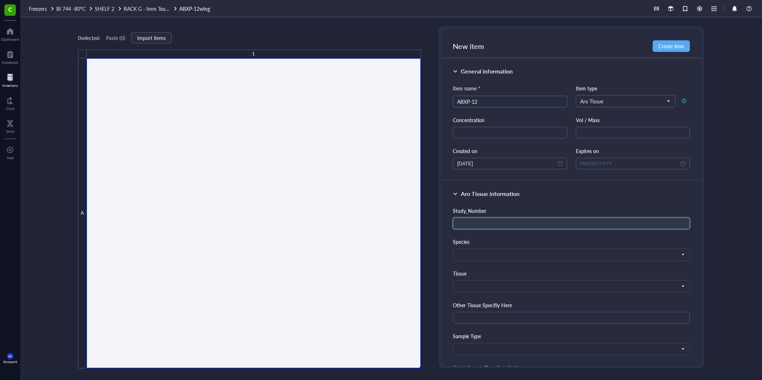
click at [338, 201] on input "text" at bounding box center [571, 224] width 237 height 12
type input "A"
click at [338, 201] on span at bounding box center [570, 255] width 227 height 6
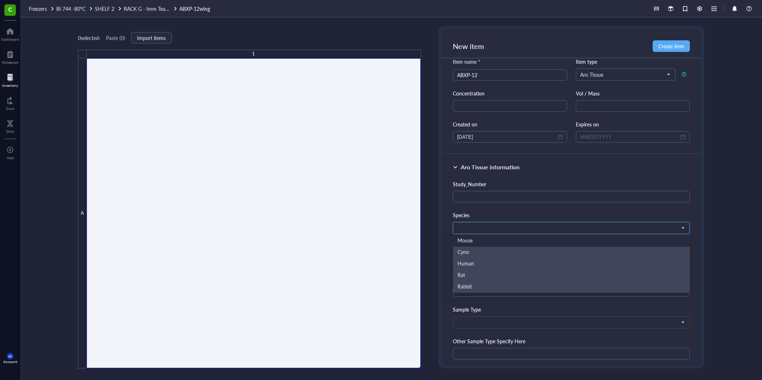
scroll to position [28, 0]
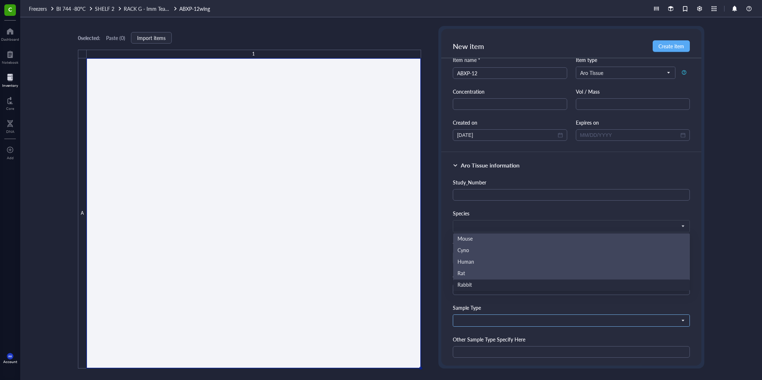
click at [338, 201] on span at bounding box center [570, 321] width 227 height 6
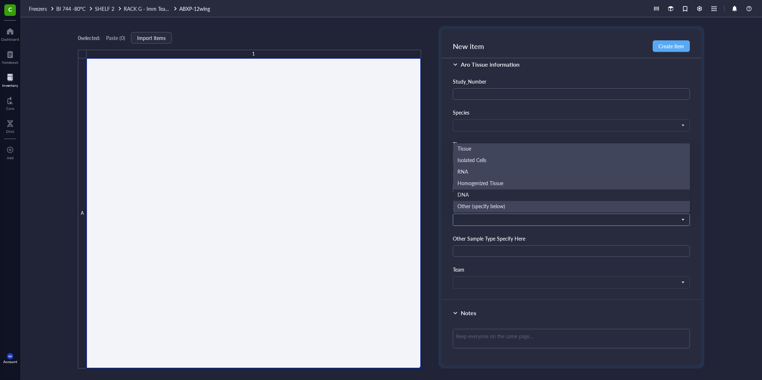
scroll to position [129, 0]
click at [338, 201] on div "Team" at bounding box center [571, 270] width 237 height 8
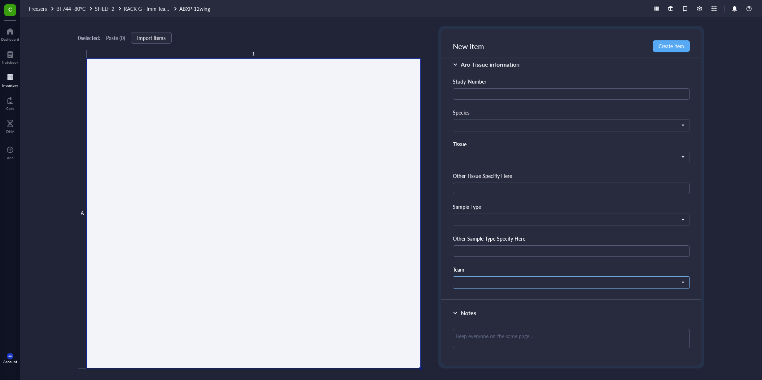
click at [338, 201] on span at bounding box center [570, 283] width 227 height 6
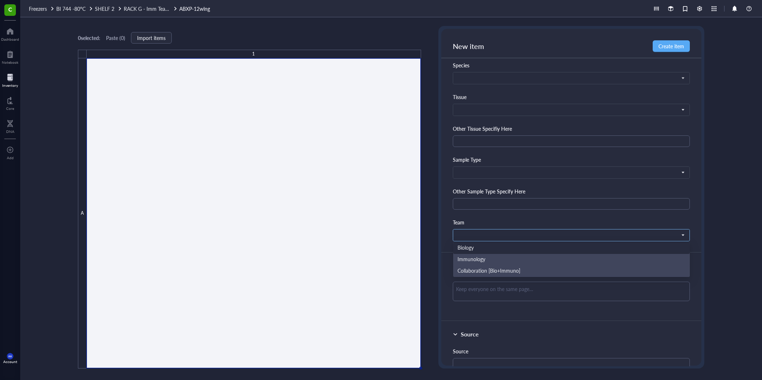
click at [338, 201] on span at bounding box center [570, 235] width 227 height 6
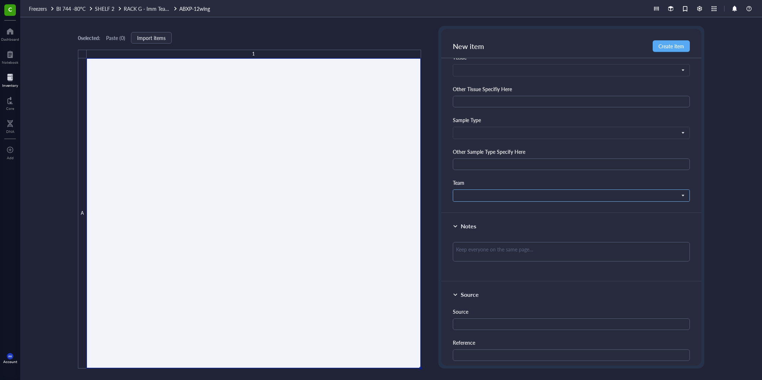
click at [338, 193] on span at bounding box center [570, 196] width 227 height 6
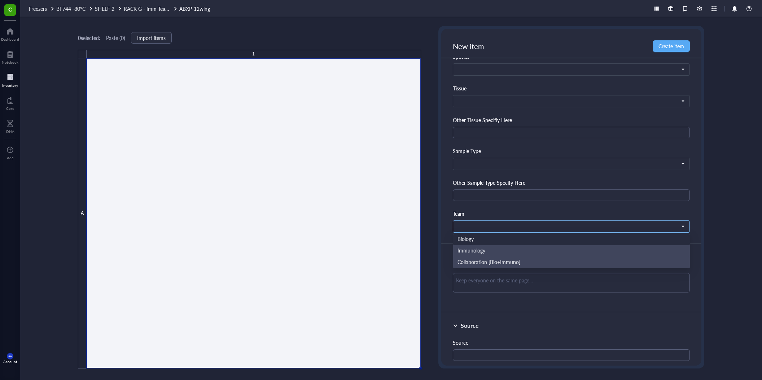
scroll to position [163, 0]
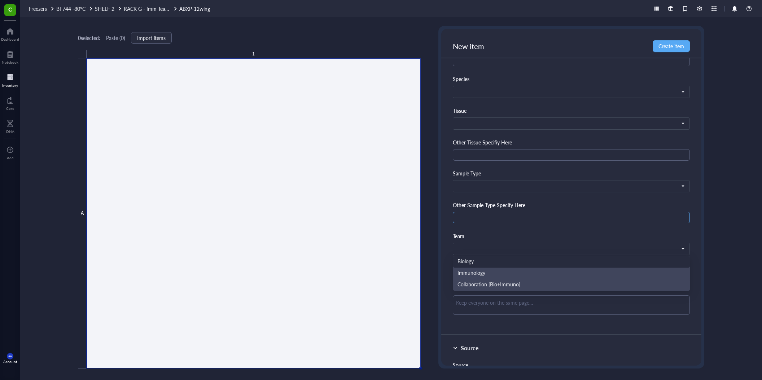
click at [338, 201] on div "Other Sample Type Specify Here" at bounding box center [571, 212] width 237 height 22
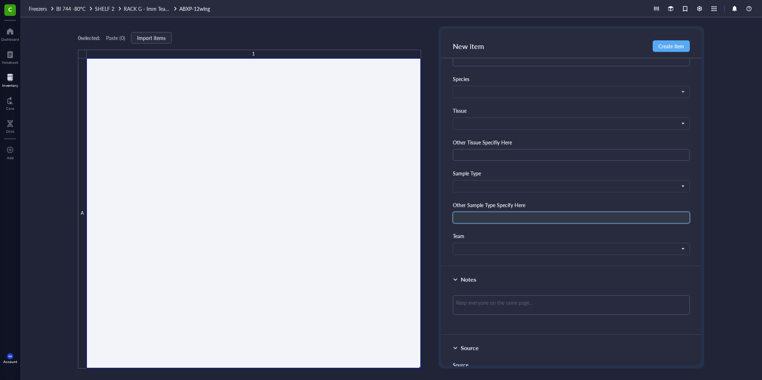
click at [338, 201] on input "text" at bounding box center [571, 218] width 237 height 12
click at [338, 183] on span at bounding box center [570, 186] width 227 height 6
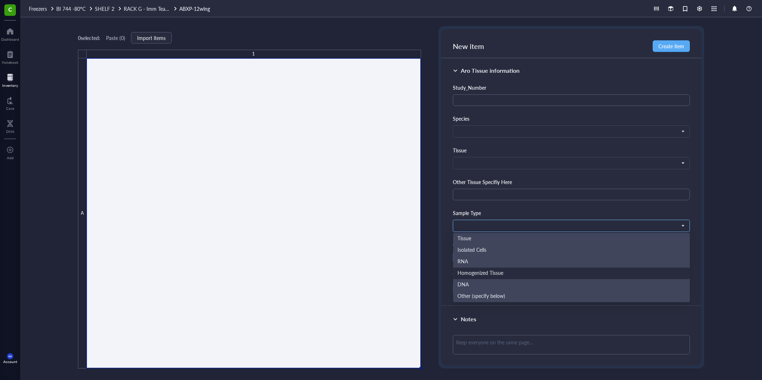
scroll to position [93, 0]
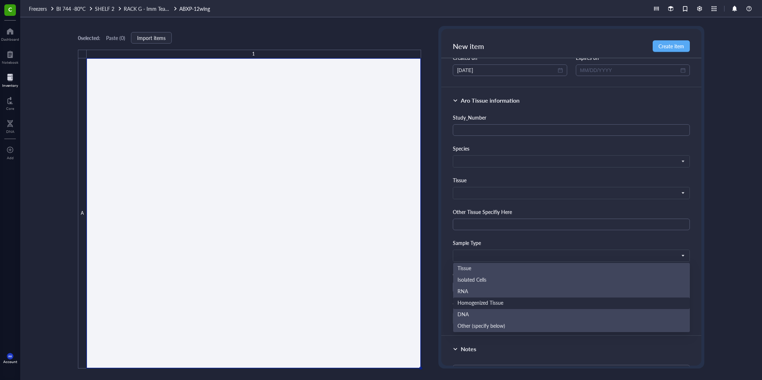
click at [338, 201] on div "Study_Number Species Mouse Cyno Human Rat Rabbit Tissue Other Tissue Specifiy H…" at bounding box center [571, 219] width 237 height 211
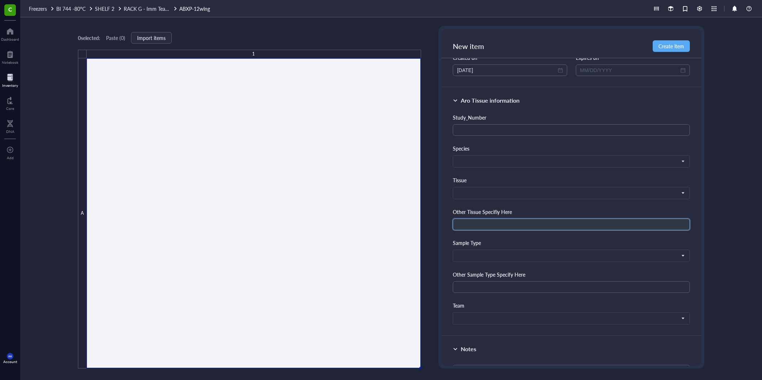
click at [338, 201] on input "text" at bounding box center [571, 225] width 237 height 12
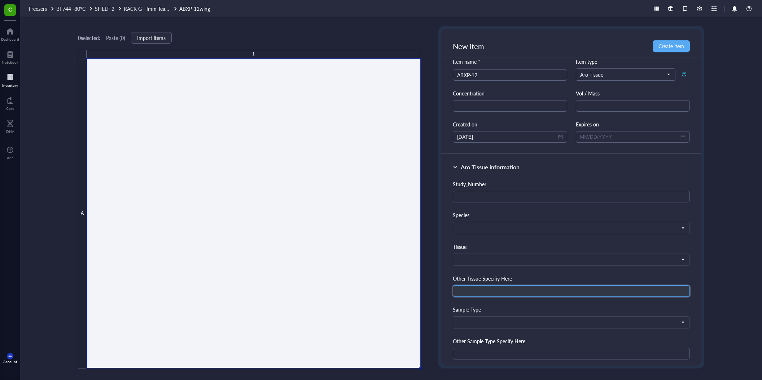
scroll to position [25, 0]
click at [338, 201] on div "Species Mouse Cyno Human Rat Rabbit" at bounding box center [571, 224] width 237 height 23
click at [338, 201] on span at bounding box center [570, 230] width 227 height 6
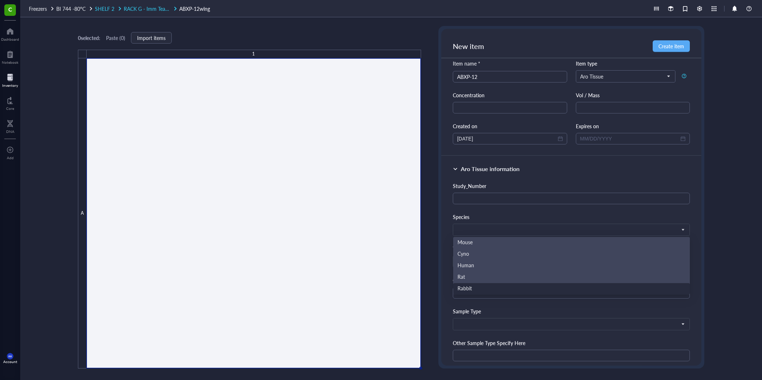
click at [154, 8] on span "RACK G - Imm Team Plates (in vivo and in vitro)" at bounding box center [177, 8] width 106 height 7
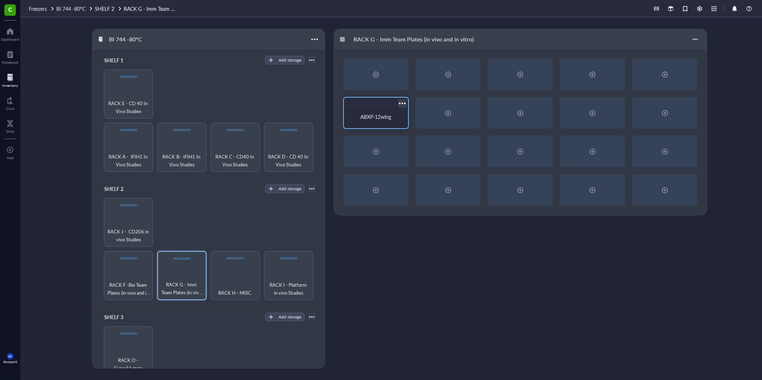
click at [338, 105] on div at bounding box center [402, 103] width 10 height 10
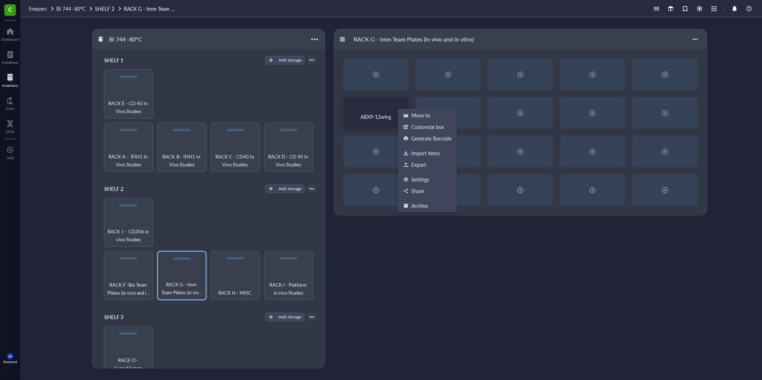
click at [338, 201] on div "RACK G - Imm Team Plates (in vivo and in vitro) ABXP-12wlng Move to Customize b…" at bounding box center [542, 199] width 417 height 340
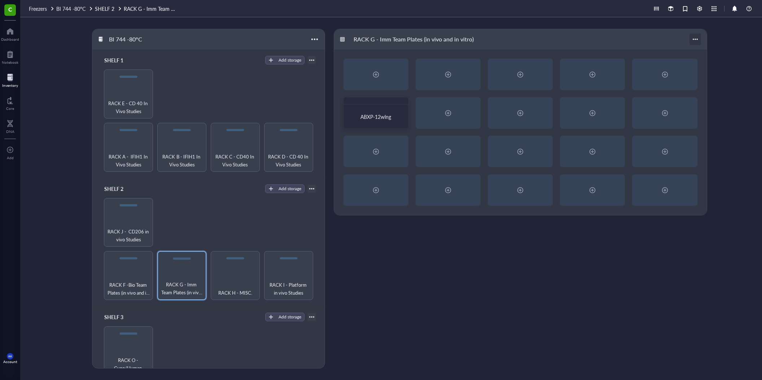
click at [338, 35] on div at bounding box center [695, 40] width 12 height 12
click at [338, 53] on div "Settings" at bounding box center [712, 52] width 18 height 6
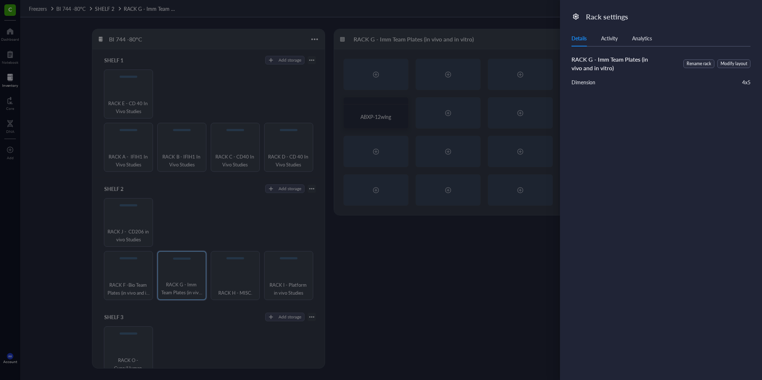
click at [338, 41] on div "Analytics" at bounding box center [642, 38] width 20 height 8
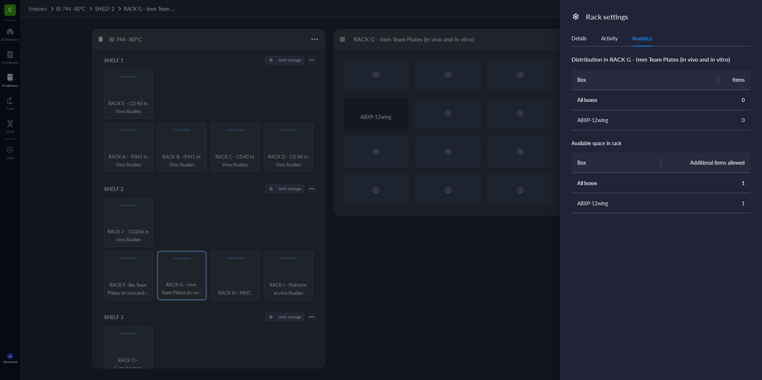
click at [338, 42] on div "Activity" at bounding box center [609, 38] width 17 height 8
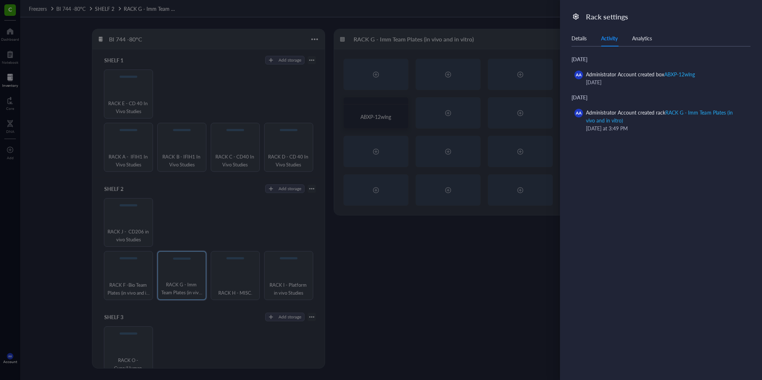
click at [338, 201] on div at bounding box center [381, 190] width 762 height 380
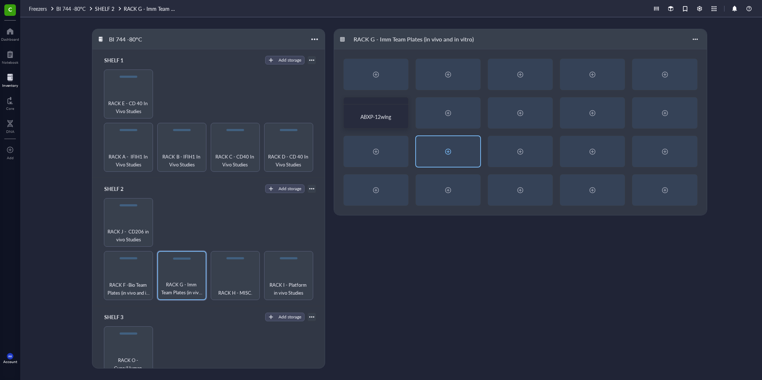
click at [338, 166] on div at bounding box center [448, 151] width 64 height 31
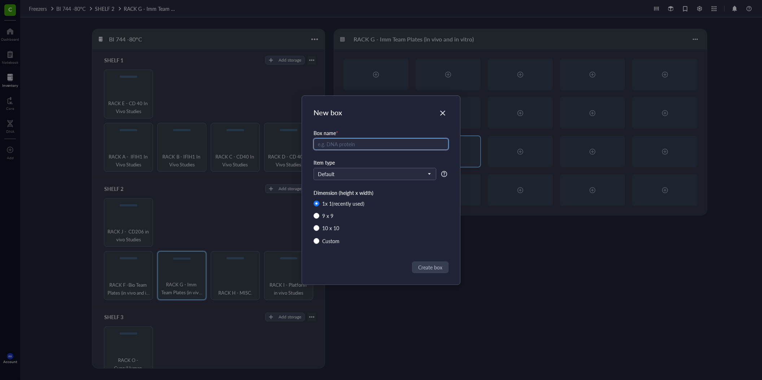
radio input "false"
click at [338, 201] on div "Custom" at bounding box center [330, 241] width 17 height 8
click at [319, 201] on input "Custom" at bounding box center [316, 241] width 6 height 6
radio input "true"
radio input "false"
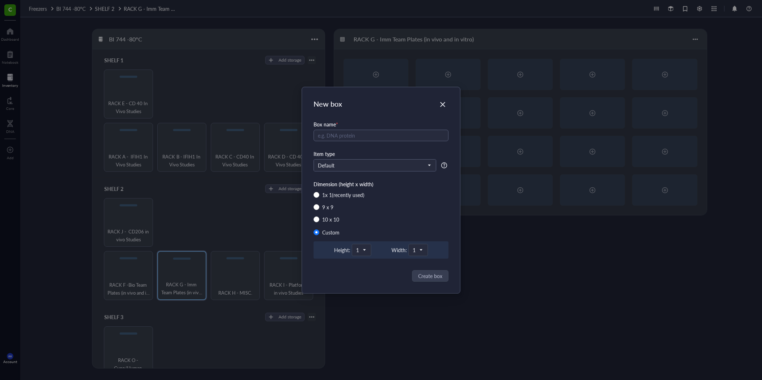
click at [338, 201] on div "Height: 1 Width: 1" at bounding box center [380, 250] width 135 height 17
click at [338, 201] on input "search" at bounding box center [415, 250] width 4 height 11
click at [338, 201] on div "2" at bounding box center [418, 280] width 6 height 6
click at [338, 138] on input "text" at bounding box center [380, 136] width 135 height 12
type input "dth"
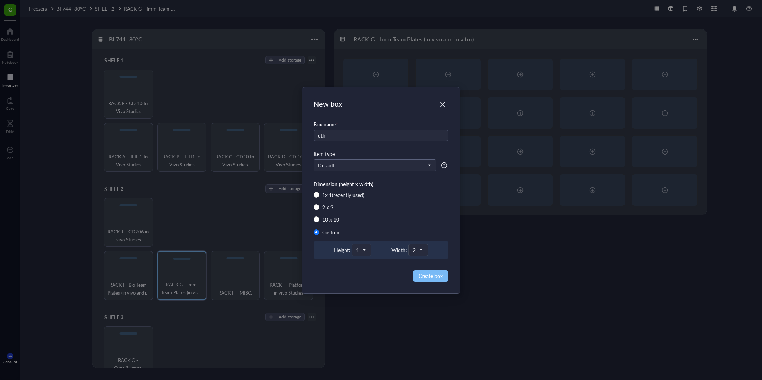
click at [338, 201] on span "Create box" at bounding box center [430, 276] width 24 height 8
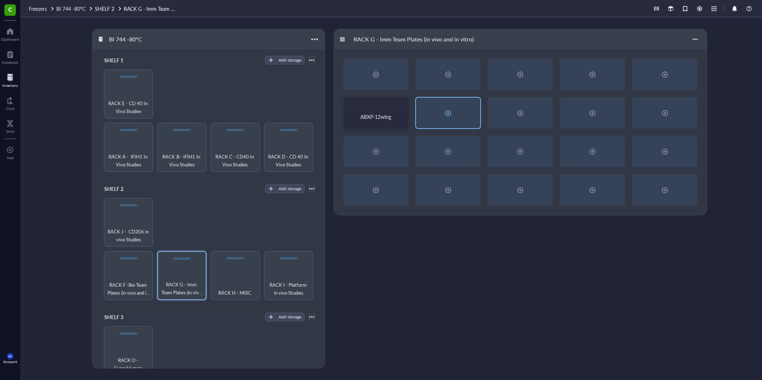
click at [338, 121] on div at bounding box center [448, 113] width 64 height 31
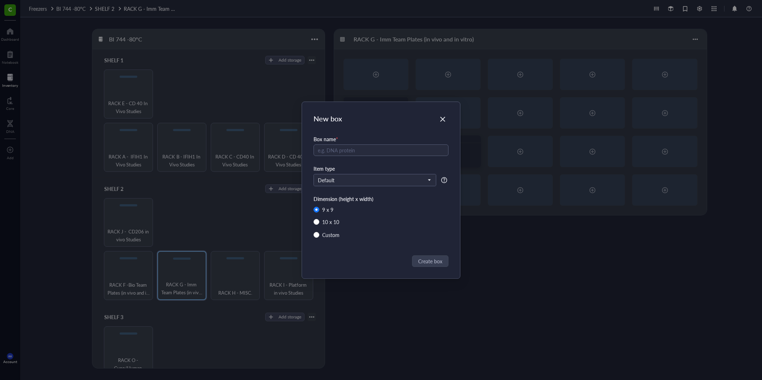
click at [338, 155] on div "New box Box name * Item type Default Dimension (height x width) 9 x 9 10 x 10 C…" at bounding box center [381, 190] width 158 height 177
radio input "false"
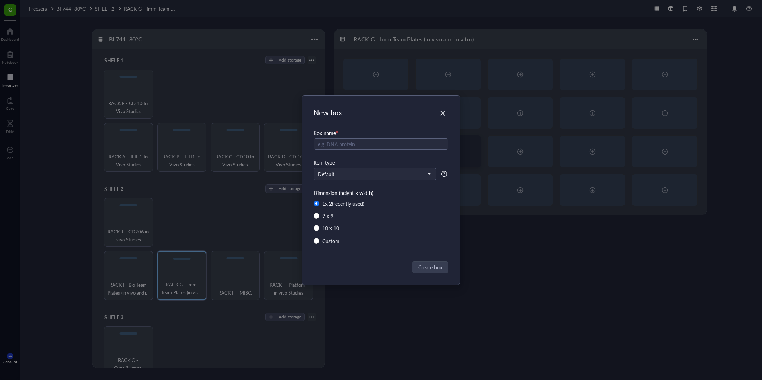
click at [338, 114] on icon "Close" at bounding box center [442, 113] width 7 height 7
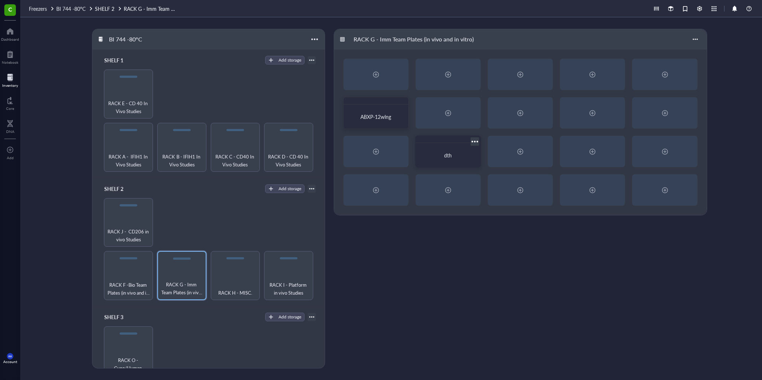
click at [338, 151] on div "dth" at bounding box center [447, 155] width 59 height 18
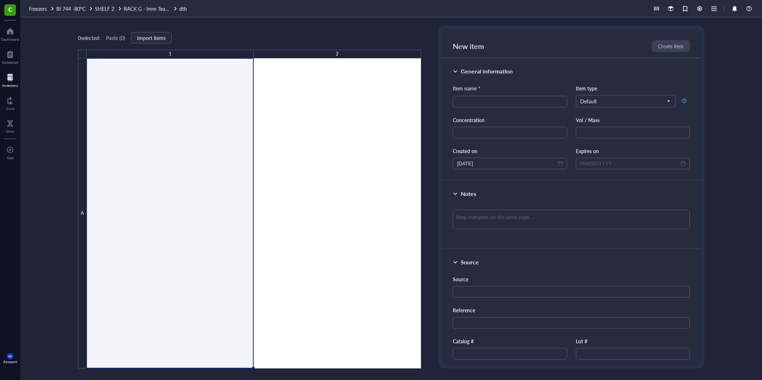
click at [254, 163] on div at bounding box center [254, 213] width 334 height 311
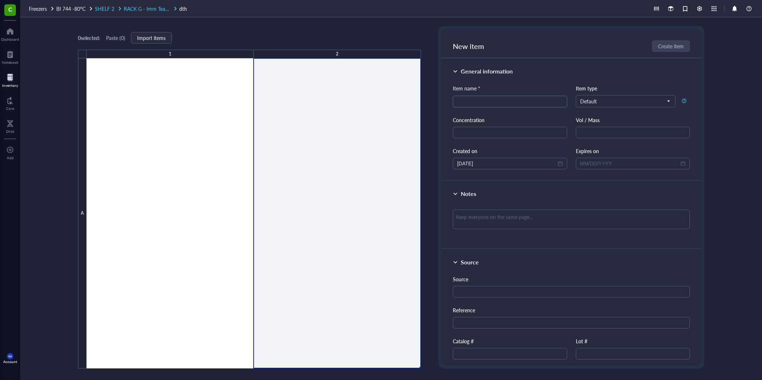
click at [140, 13] on div "Freezers BI 744 -80°C SHELF 2 RACK G - Imm Team Plates (in vivo and in vitro) d…" at bounding box center [391, 8] width 742 height 17
click at [142, 11] on span "RACK G - Imm Team Plates (in vivo and in vitro)" at bounding box center [177, 8] width 106 height 7
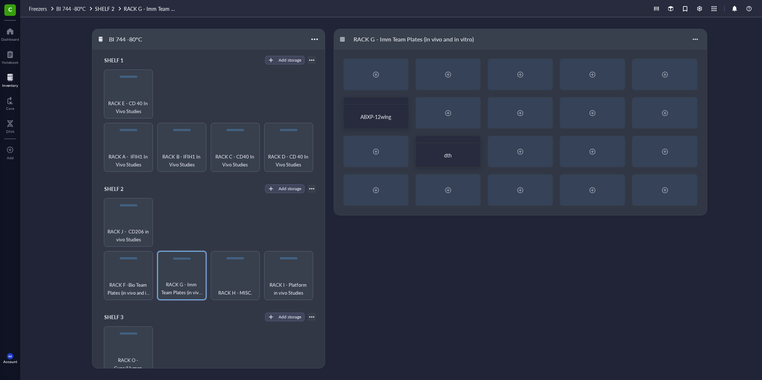
click at [9, 82] on div at bounding box center [10, 78] width 16 height 12
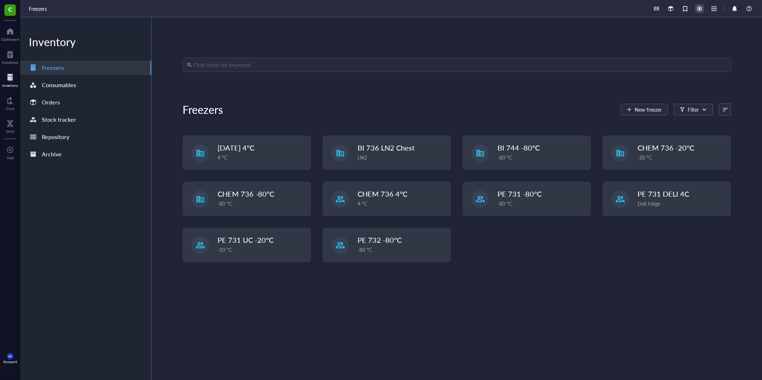
click at [338, 9] on div at bounding box center [699, 9] width 8 height 8
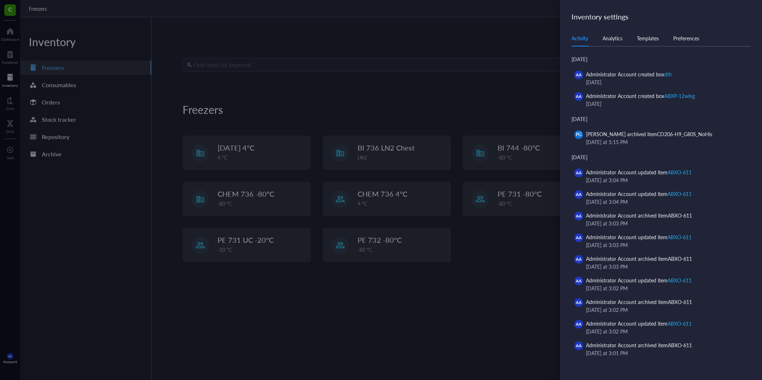
click at [338, 43] on div "Activity Analytics Templates Preferences" at bounding box center [660, 38] width 179 height 16
click at [338, 38] on div "Templates" at bounding box center [648, 38] width 22 height 8
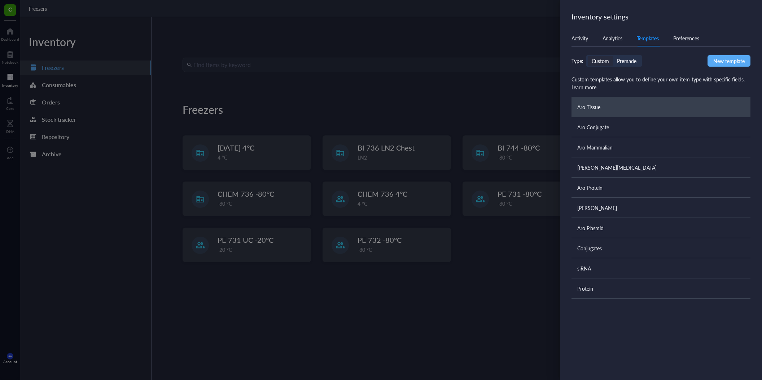
click at [338, 110] on div "Aro Tissue" at bounding box center [660, 107] width 179 height 20
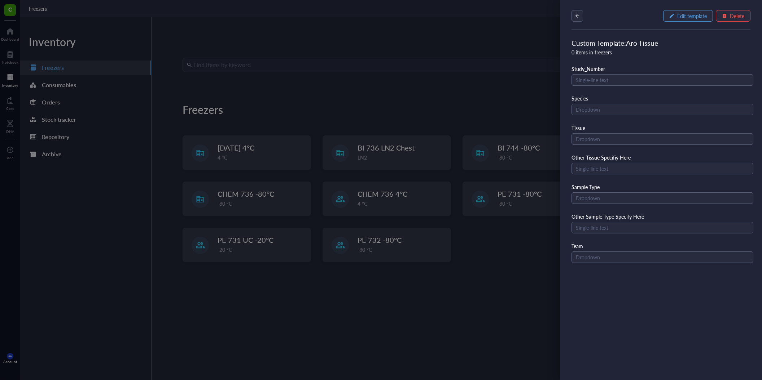
click at [338, 21] on button "Edit template" at bounding box center [688, 16] width 50 height 12
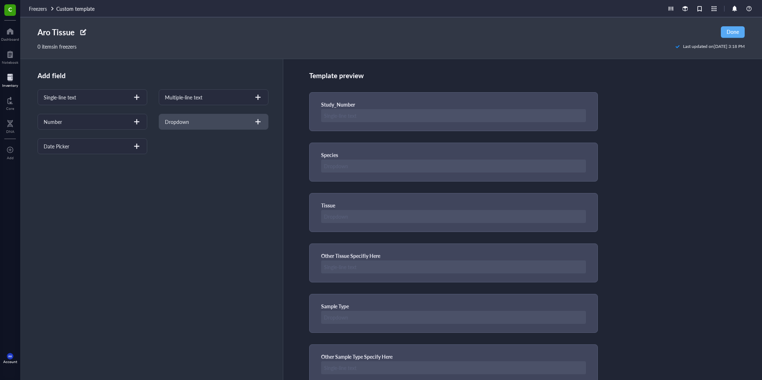
click at [195, 123] on div "Dropdown" at bounding box center [214, 122] width 110 height 16
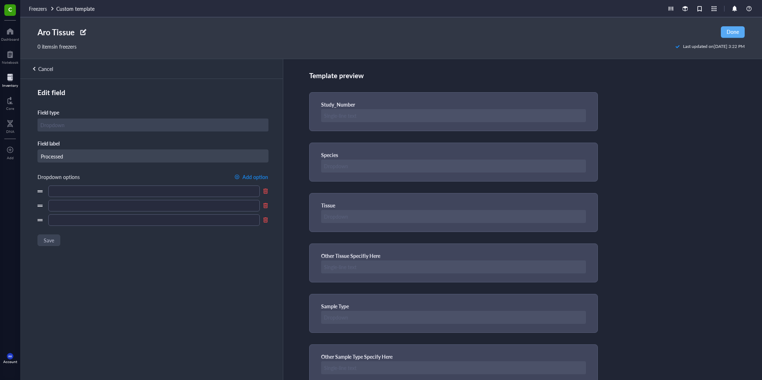
type input "Processed"
click at [42, 68] on div "Cancel" at bounding box center [45, 69] width 15 height 6
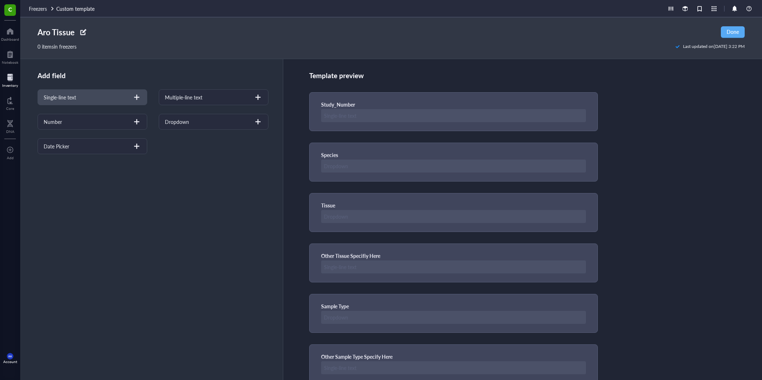
click at [108, 102] on div "Single-line text" at bounding box center [93, 97] width 110 height 16
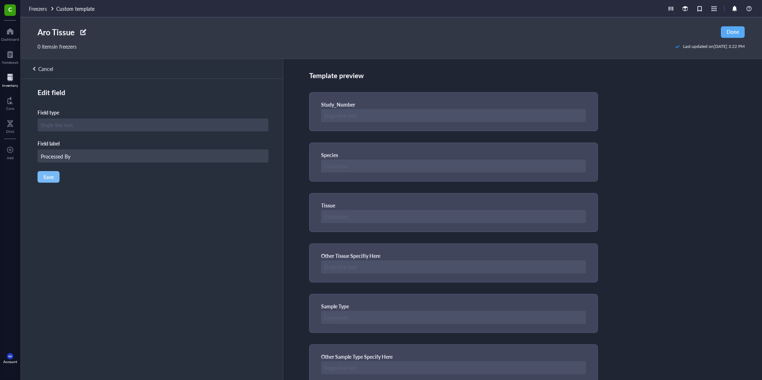
type input "Processed By"
click at [45, 178] on span "Save" at bounding box center [48, 177] width 10 height 6
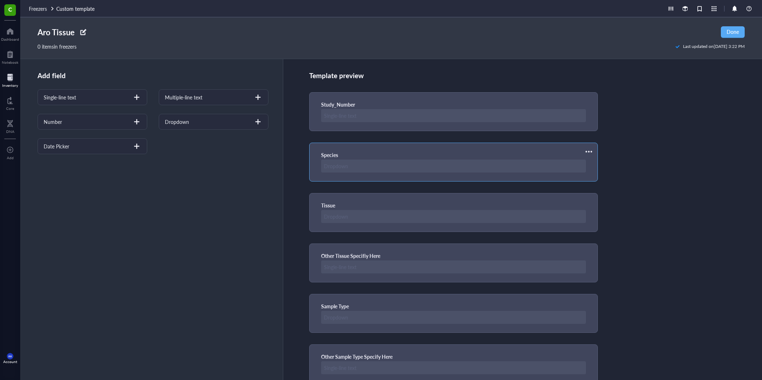
scroll to position [163, 0]
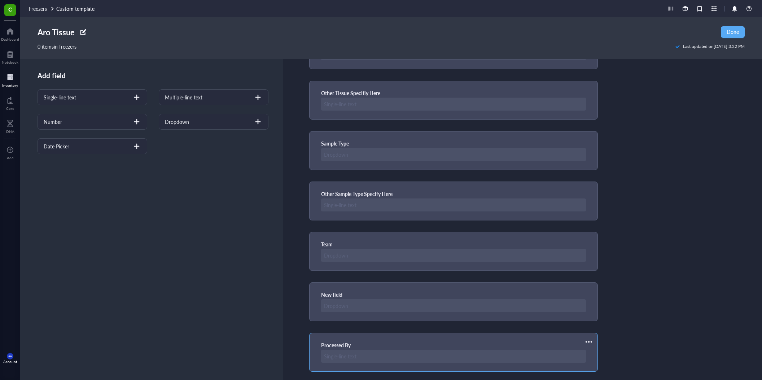
click at [338, 201] on div at bounding box center [589, 342] width 12 height 12
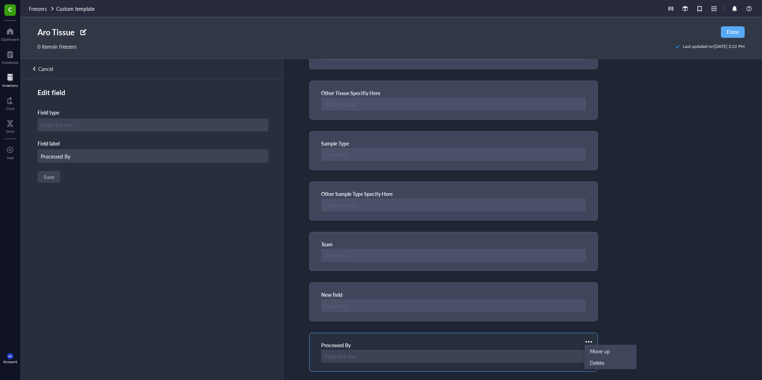
click at [154, 154] on input "Processed By" at bounding box center [153, 156] width 230 height 13
type input "Processed By (Name)"
click at [47, 179] on span "Save" at bounding box center [48, 177] width 10 height 6
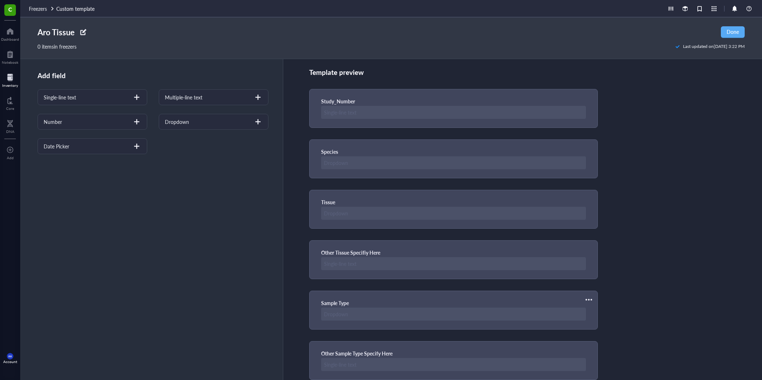
scroll to position [0, 0]
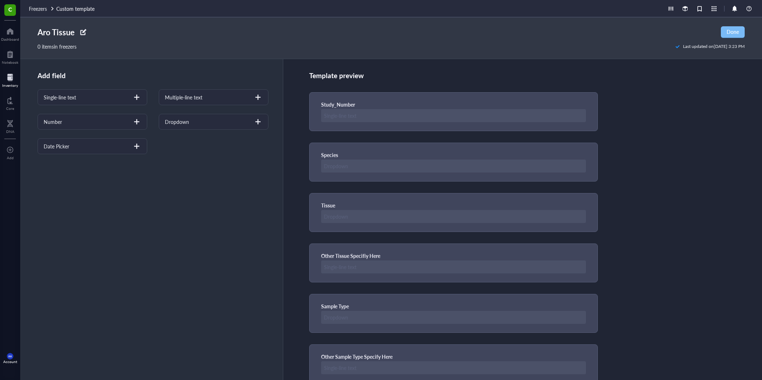
click at [338, 35] on button "Done" at bounding box center [733, 32] width 24 height 12
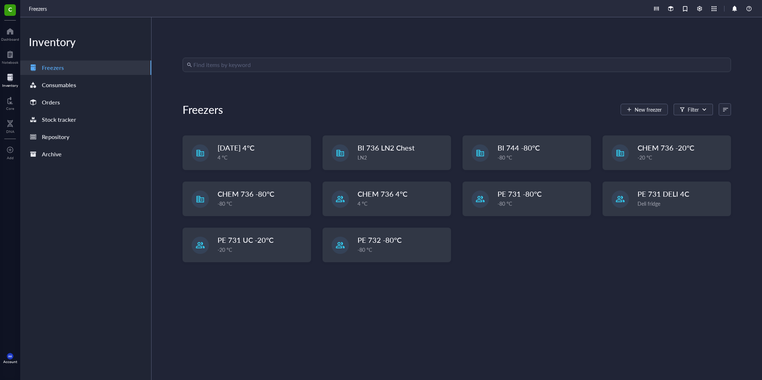
click at [338, 68] on input "search" at bounding box center [459, 65] width 533 height 14
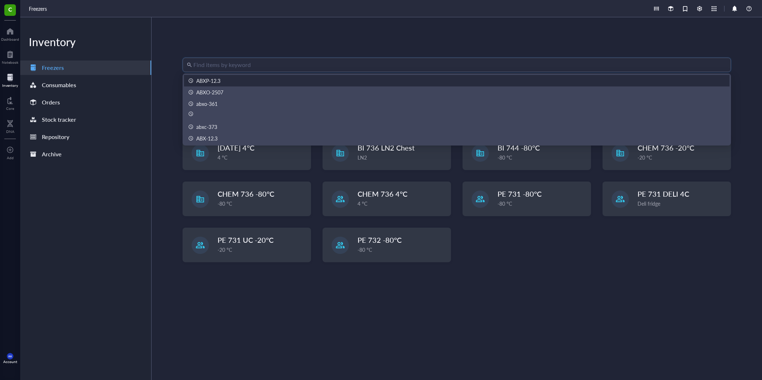
click at [338, 79] on div "ABXP-12.3" at bounding box center [456, 81] width 537 height 8
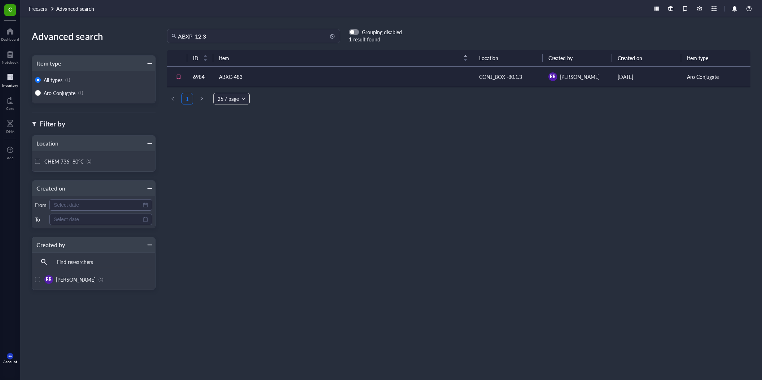
drag, startPoint x: 306, startPoint y: 40, endPoint x: 281, endPoint y: 40, distance: 25.2
click at [303, 40] on input "ABXP-12.3" at bounding box center [257, 36] width 158 height 14
click at [216, 34] on input "ABXP-12.3" at bounding box center [257, 36] width 158 height 14
click at [331, 37] on input "search" at bounding box center [257, 36] width 158 height 14
click at [311, 34] on input "search" at bounding box center [257, 36] width 158 height 14
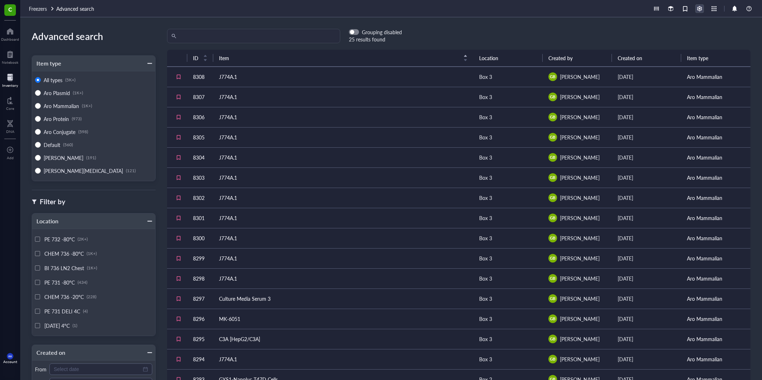
click at [338, 11] on div at bounding box center [699, 9] width 8 height 8
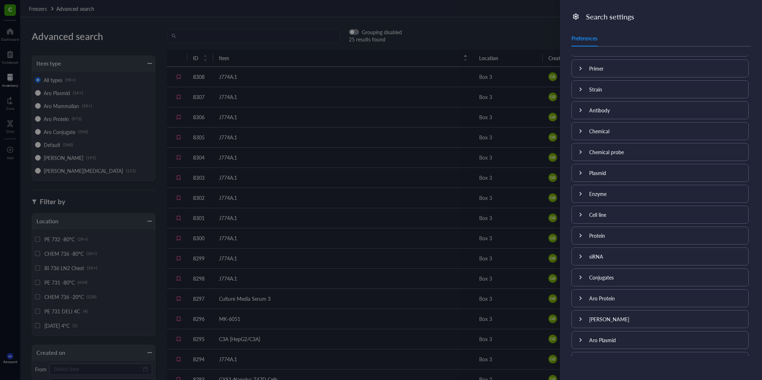
scroll to position [106, 0]
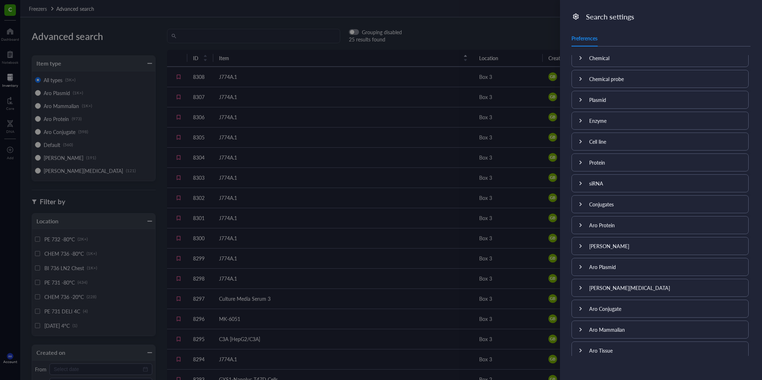
click at [338, 201] on div at bounding box center [580, 350] width 17 height 17
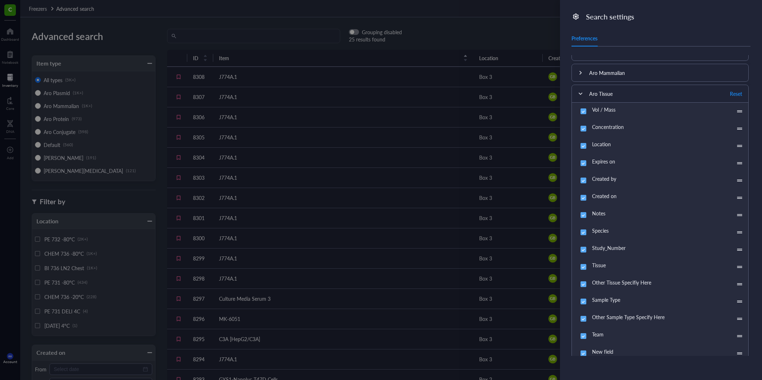
scroll to position [383, 0]
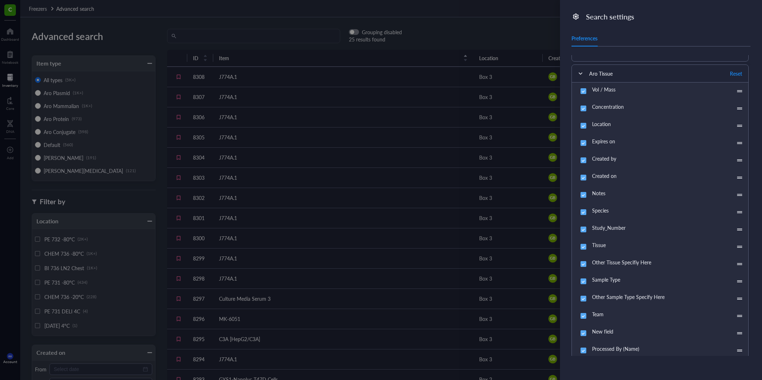
drag, startPoint x: 489, startPoint y: 100, endPoint x: 315, endPoint y: 109, distance: 174.4
click at [338, 100] on div at bounding box center [381, 190] width 762 height 380
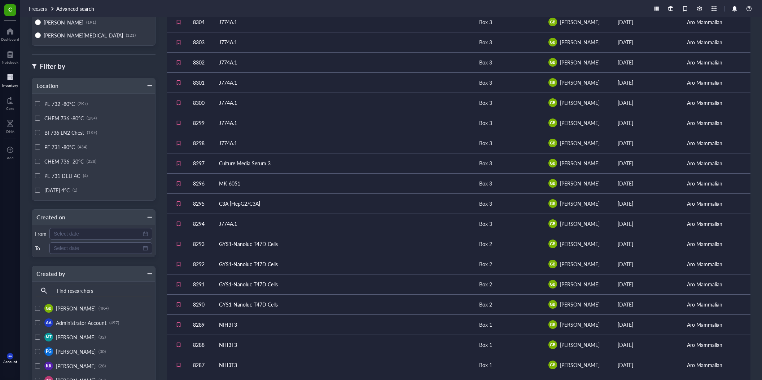
scroll to position [0, 0]
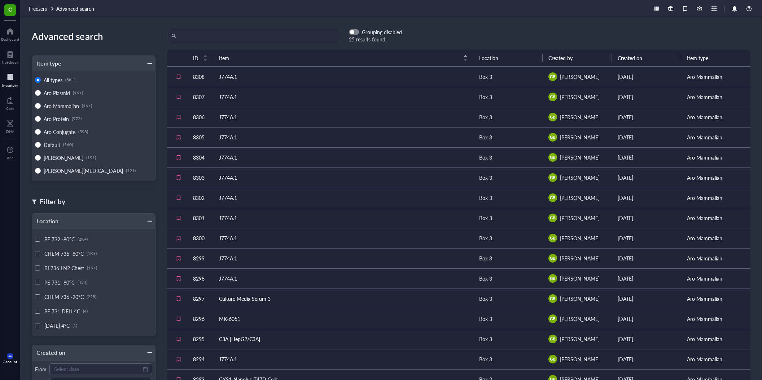
click at [216, 49] on div "Grouping disabled 25 results found ID Item Location Created by Created on Item …" at bounding box center [458, 199] width 606 height 340
click at [215, 40] on input "search" at bounding box center [257, 36] width 158 height 14
click at [59, 129] on span "Aro Conjugate" at bounding box center [60, 131] width 32 height 7
click at [59, 132] on span "Aro Conjugate" at bounding box center [60, 131] width 32 height 7
click at [41, 132] on input "Aro Conjugate (598)" at bounding box center [38, 132] width 6 height 6
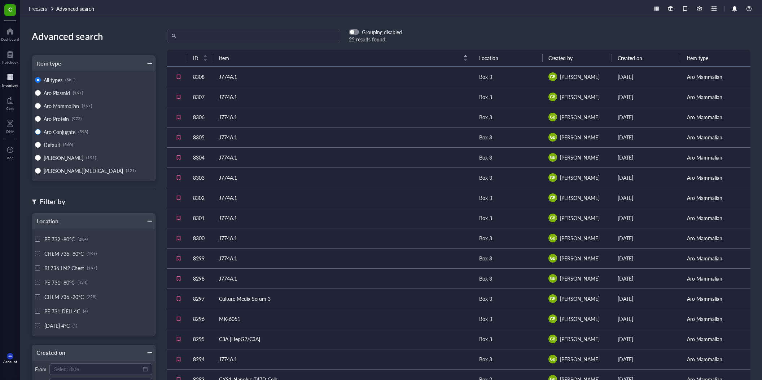
radio input "true"
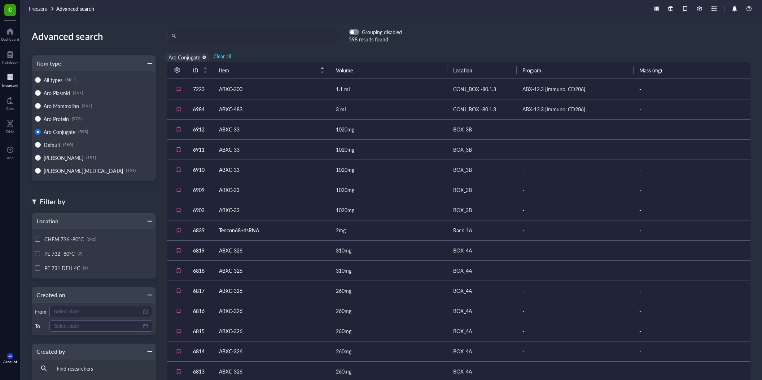
click at [257, 38] on input "search" at bounding box center [257, 36] width 158 height 14
click at [189, 43] on input "search" at bounding box center [257, 36] width 158 height 14
type input "BI"
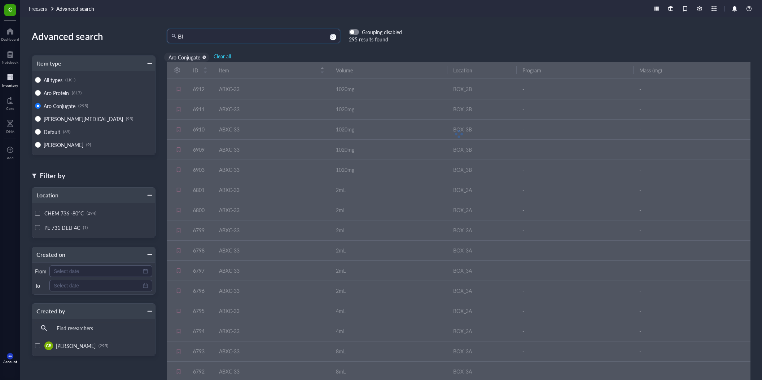
radio input "true"
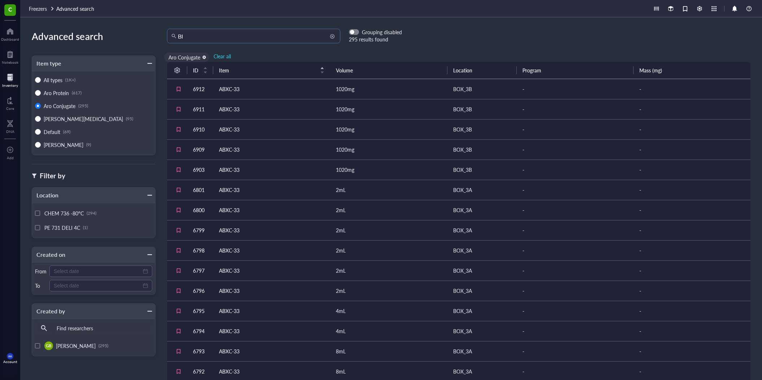
click at [229, 31] on input "BI" at bounding box center [257, 36] width 158 height 14
type input "B"
click at [59, 82] on span "All types" at bounding box center [53, 79] width 19 height 7
click at [41, 82] on input "All types (1K+)" at bounding box center [38, 80] width 6 height 6
radio input "true"
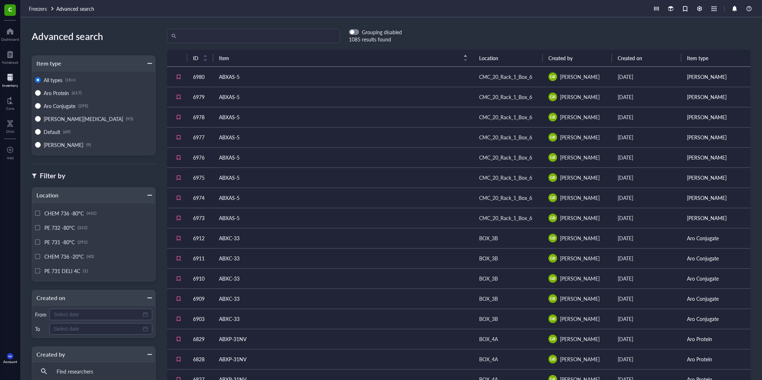
click at [338, 11] on div at bounding box center [702, 8] width 101 height 9
click at [338, 9] on div at bounding box center [702, 8] width 101 height 9
drag, startPoint x: 699, startPoint y: 10, endPoint x: 705, endPoint y: 9, distance: 6.9
click at [338, 9] on div at bounding box center [699, 8] width 9 height 9
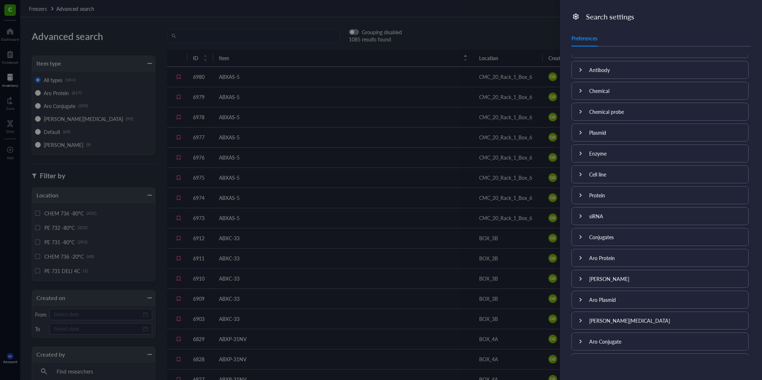
scroll to position [106, 0]
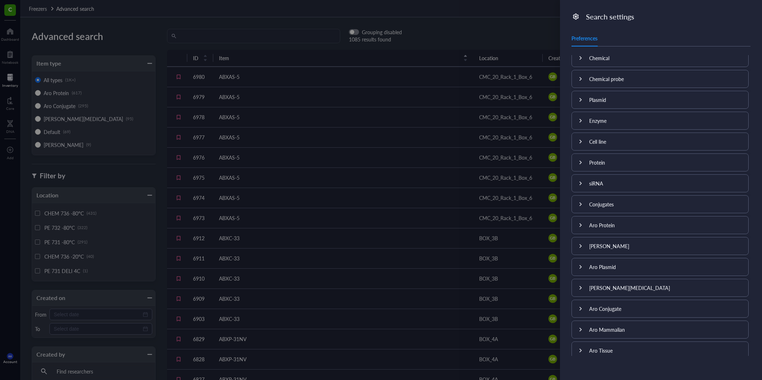
click at [338, 201] on div "Aro Conjugate" at bounding box center [660, 308] width 176 height 17
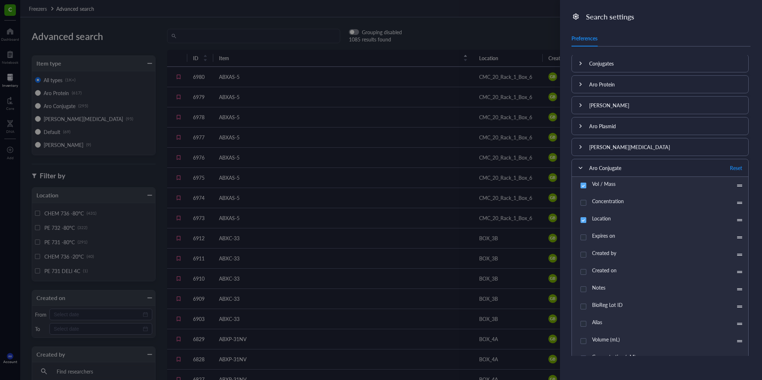
scroll to position [277, 0]
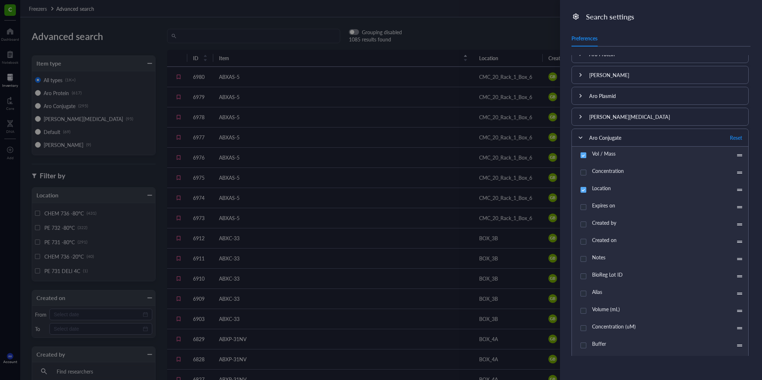
click at [338, 129] on div at bounding box center [580, 137] width 17 height 17
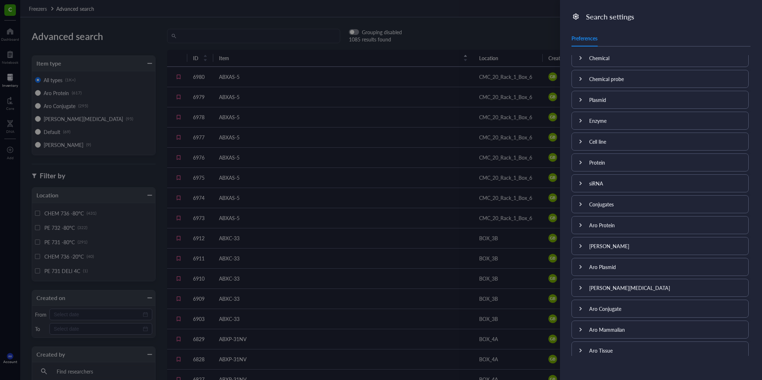
click at [338, 201] on div "Aro Tissue" at bounding box center [660, 350] width 176 height 17
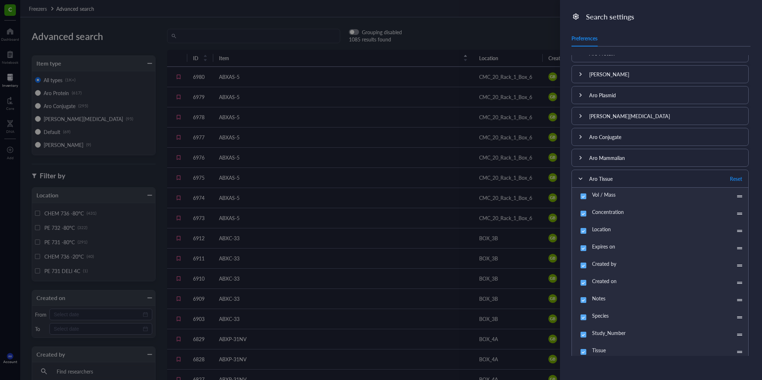
scroll to position [383, 0]
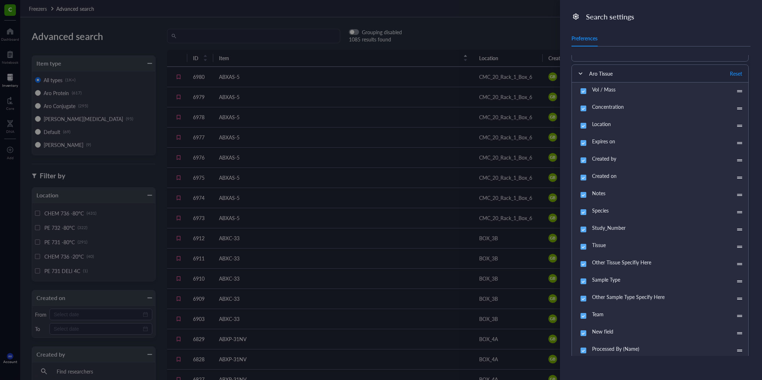
drag, startPoint x: 247, startPoint y: 39, endPoint x: 257, endPoint y: 40, distance: 10.2
click at [247, 39] on div at bounding box center [381, 190] width 762 height 380
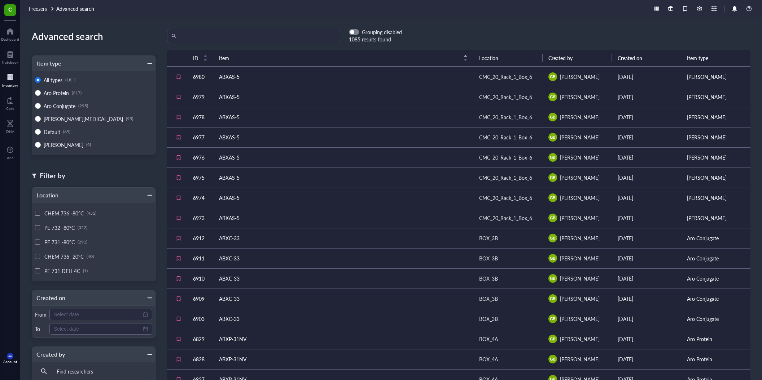
click at [236, 38] on input "search" at bounding box center [257, 36] width 158 height 14
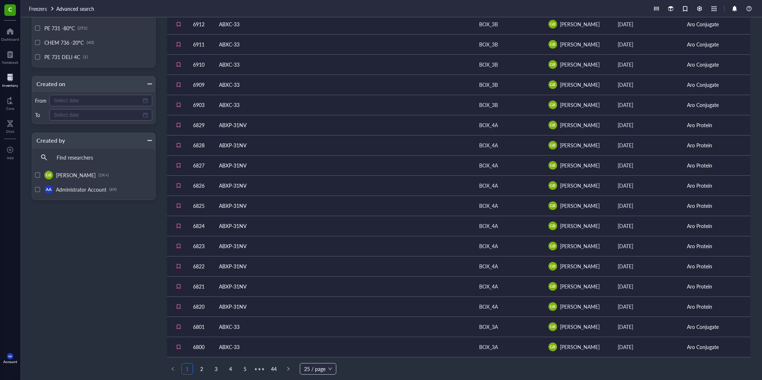
scroll to position [0, 0]
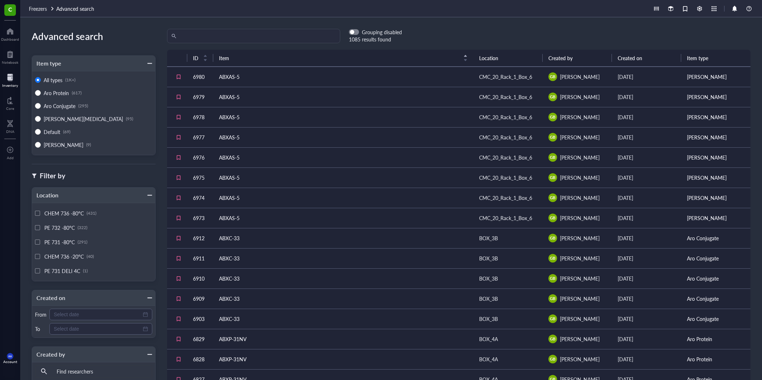
drag, startPoint x: 14, startPoint y: 84, endPoint x: 10, endPoint y: 78, distance: 7.7
click at [13, 82] on link "Inventory" at bounding box center [10, 80] width 16 height 16
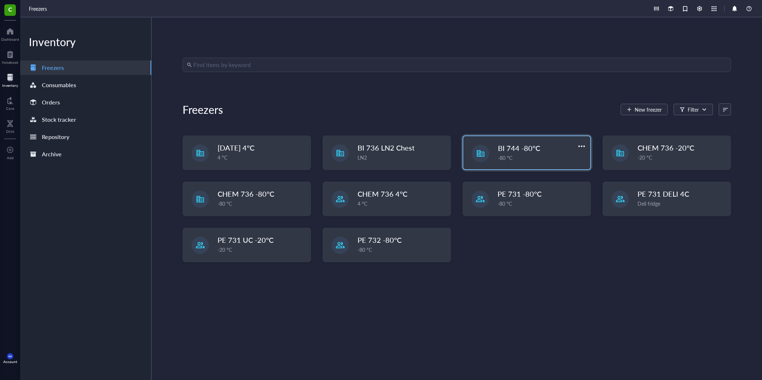
click at [338, 158] on div "-80 °C" at bounding box center [542, 158] width 88 height 8
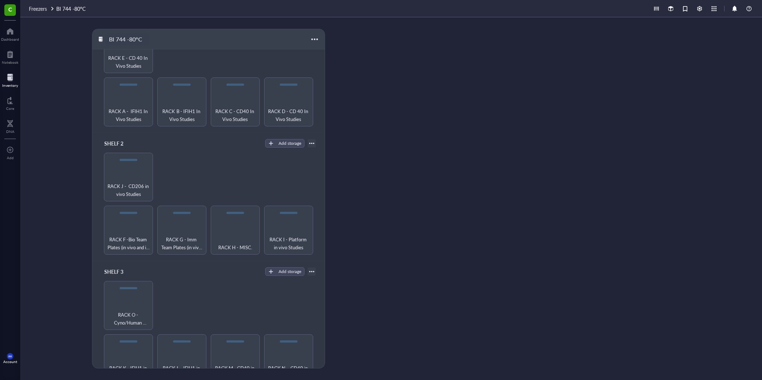
scroll to position [45, 0]
click at [120, 39] on div "BI 744 -80°C" at bounding box center [127, 39] width 43 height 12
click at [338, 104] on div "BI 744 -80°C SHELF 1 Add storage RACK A - IFIH1 In Vivo Studies RACK B - IFIH1 …" at bounding box center [391, 198] width 742 height 363
click at [148, 38] on div "BI 744 -80°C" at bounding box center [127, 39] width 43 height 12
type input "BI 744 -80°C [in vivo]"
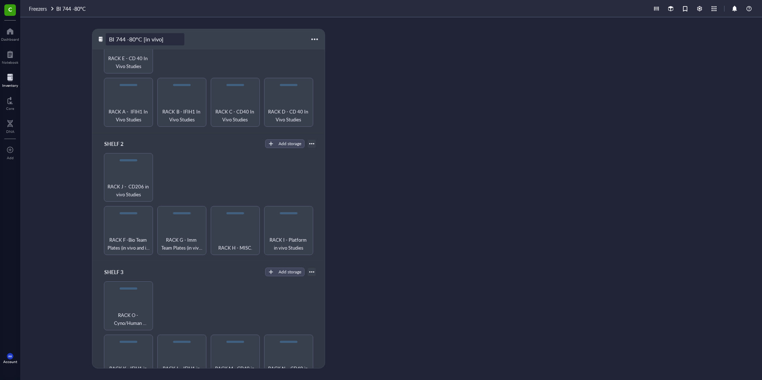
click at [338, 57] on div "BI 744 -80°C [in vivo] SHELF 1 Add storage RACK A - IFIH1 In Vivo Studies RACK …" at bounding box center [391, 198] width 742 height 363
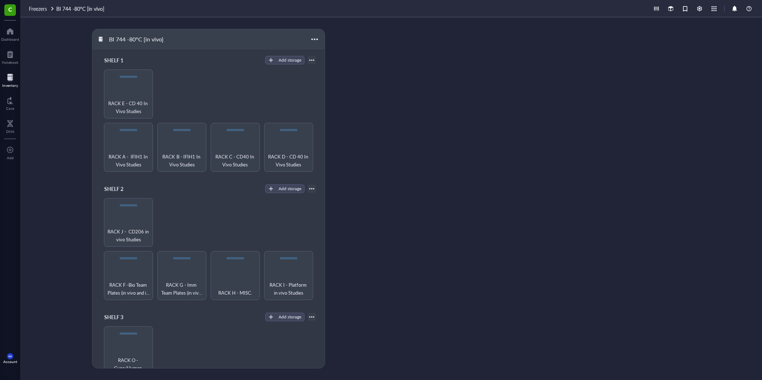
click at [209, 201] on div "RACK F -Bio Team Plates (in vivo and in vitro) RACK G - Imm Team Plates (in viv…" at bounding box center [208, 249] width 215 height 102
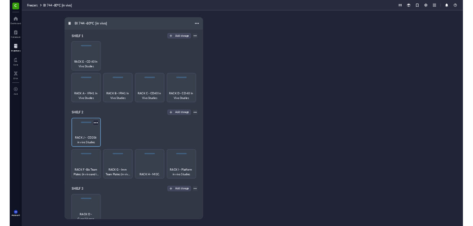
scroll to position [124, 0]
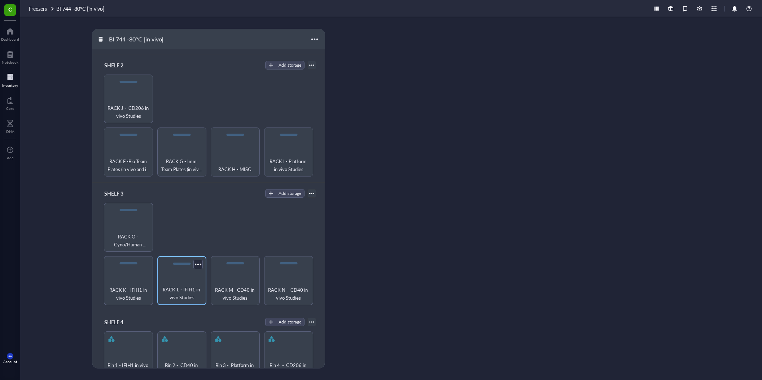
click at [185, 201] on div "RACK L - IFIH1 in vivo Studies" at bounding box center [181, 280] width 49 height 49
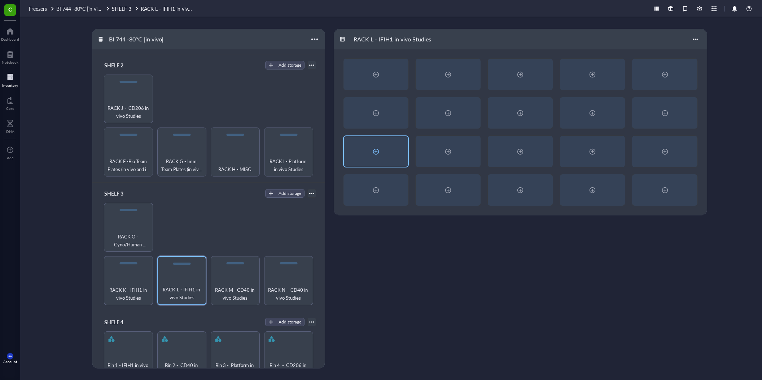
click at [338, 157] on div at bounding box center [376, 151] width 64 height 31
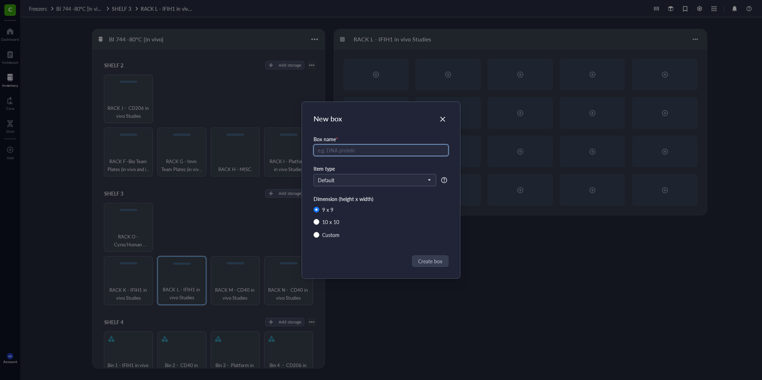
radio input "false"
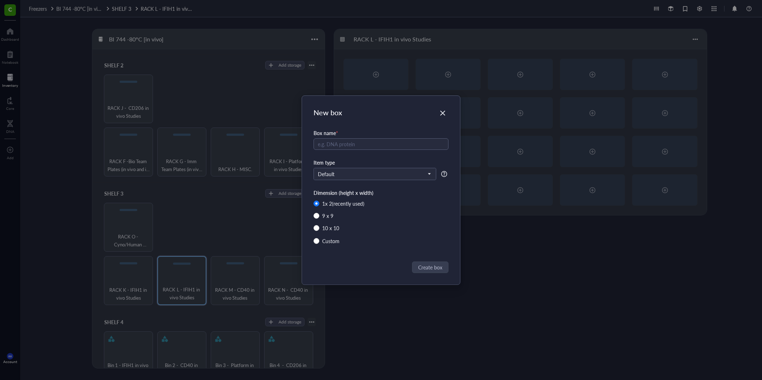
click at [338, 121] on div "New box Box name * Item type Default Dimension (height x width) 1 x 2 (recently…" at bounding box center [381, 190] width 158 height 189
click at [338, 114] on icon "Close" at bounding box center [442, 113] width 5 height 5
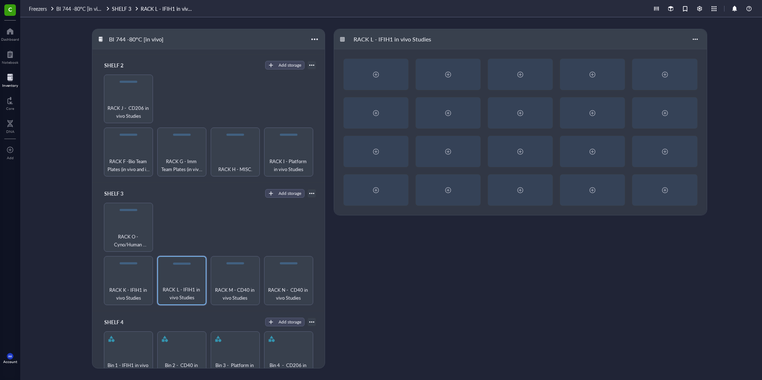
click at [338, 201] on div "RACK L - IFIH1 in vivo Studies" at bounding box center [542, 199] width 417 height 340
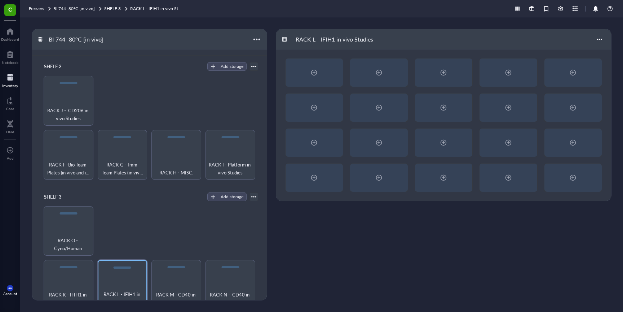
click at [338, 201] on div "RACK L - IFIH1 in vivo Studies" at bounding box center [444, 164] width 336 height 271
